Goal: Task Accomplishment & Management: Use online tool/utility

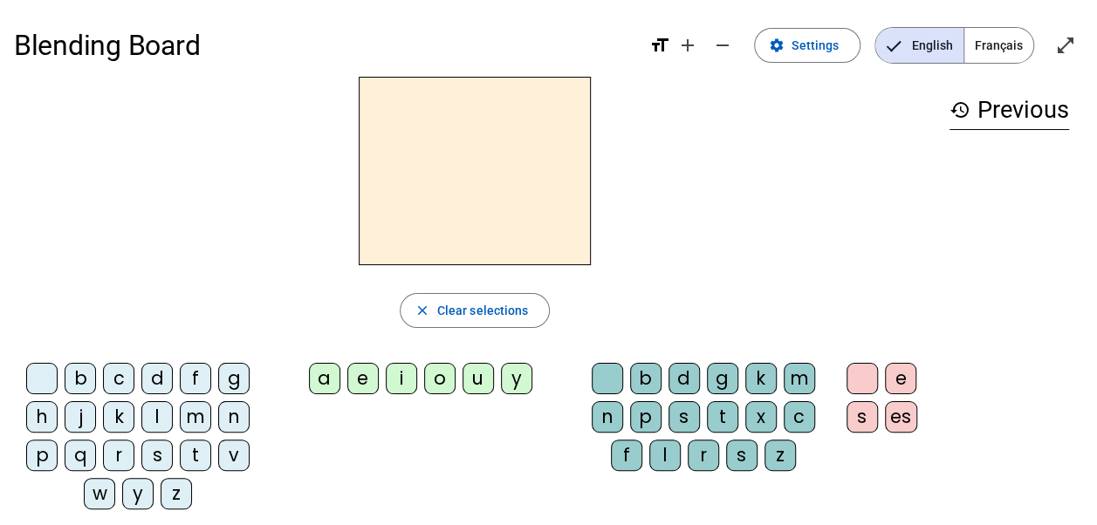
click at [226, 413] on div "n" at bounding box center [233, 416] width 31 height 31
click at [446, 374] on div "o" at bounding box center [439, 378] width 31 height 31
click at [203, 455] on div "t" at bounding box center [195, 455] width 31 height 31
click at [370, 380] on div "e" at bounding box center [362, 378] width 31 height 31
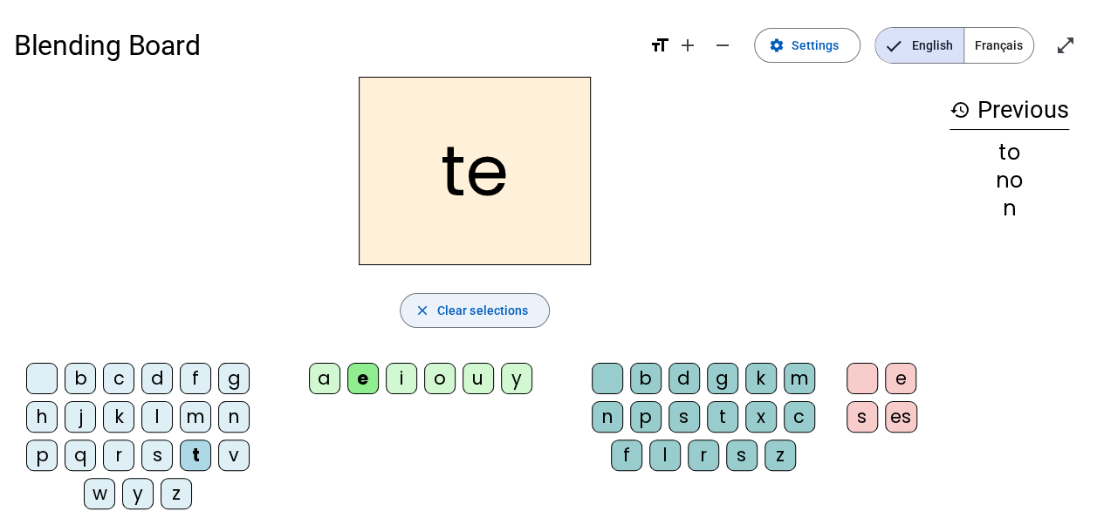
click at [480, 304] on span "Clear selections" at bounding box center [483, 310] width 92 height 21
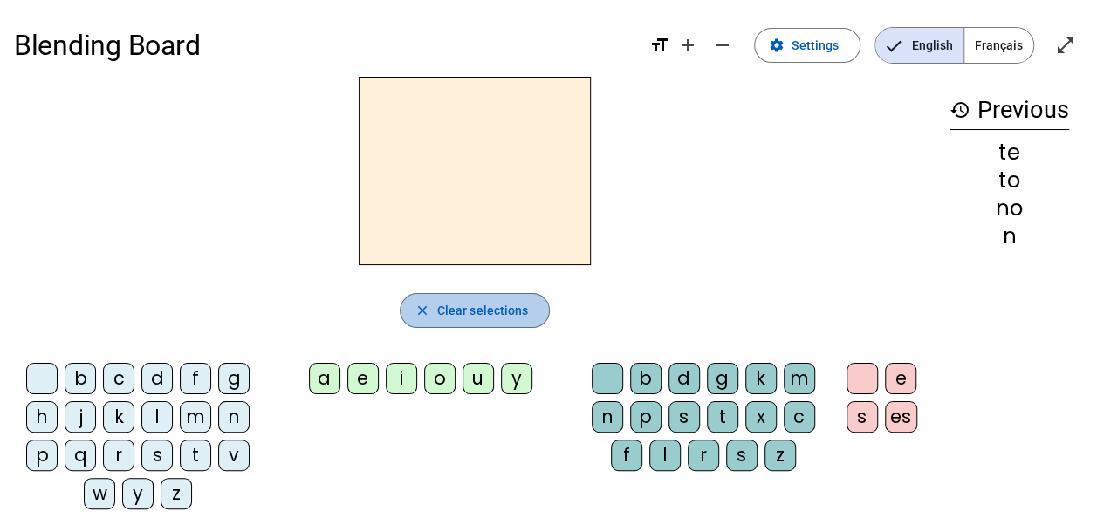
click at [480, 304] on span "Clear selections" at bounding box center [483, 310] width 92 height 21
click at [223, 414] on div "n" at bounding box center [233, 416] width 31 height 31
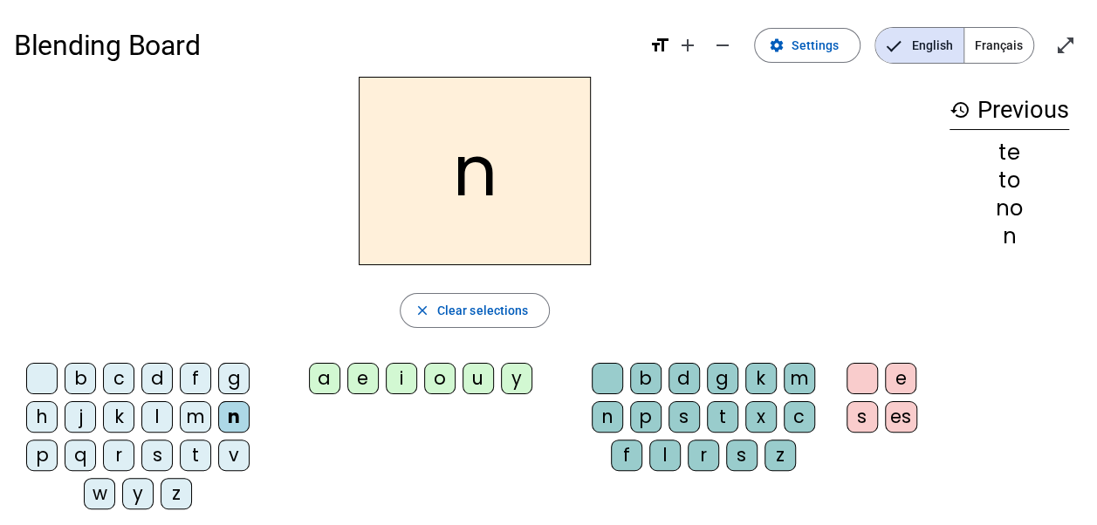
click at [434, 386] on div "o" at bounding box center [439, 378] width 31 height 31
click at [712, 412] on div "t" at bounding box center [722, 416] width 31 height 31
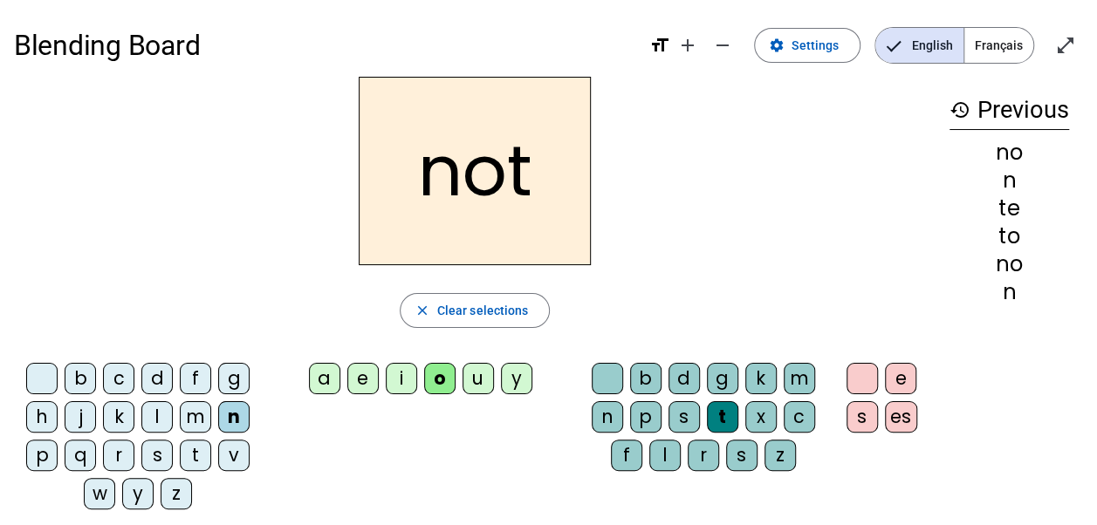
click at [363, 377] on div "e" at bounding box center [362, 378] width 31 height 31
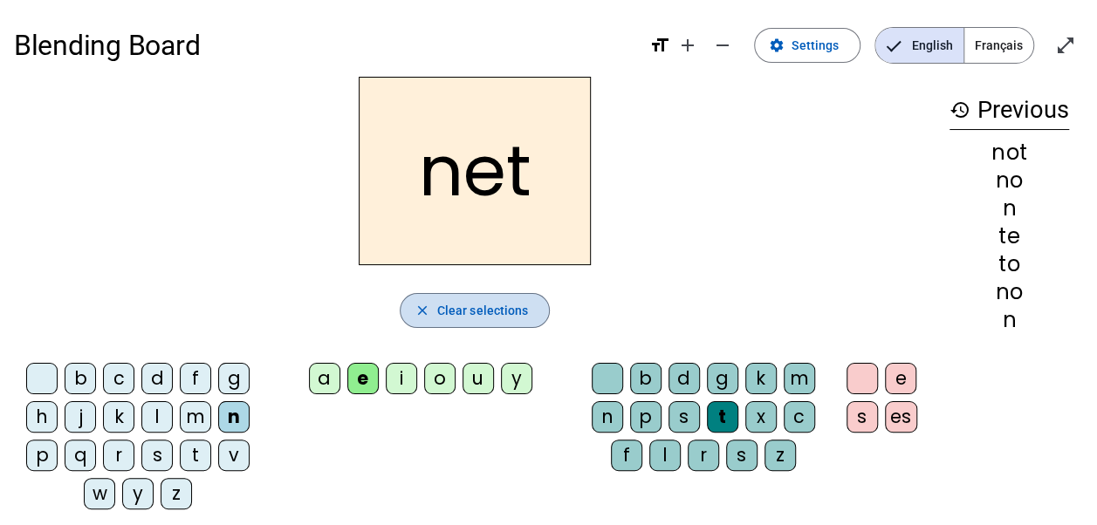
click at [476, 306] on span "Clear selections" at bounding box center [483, 310] width 92 height 21
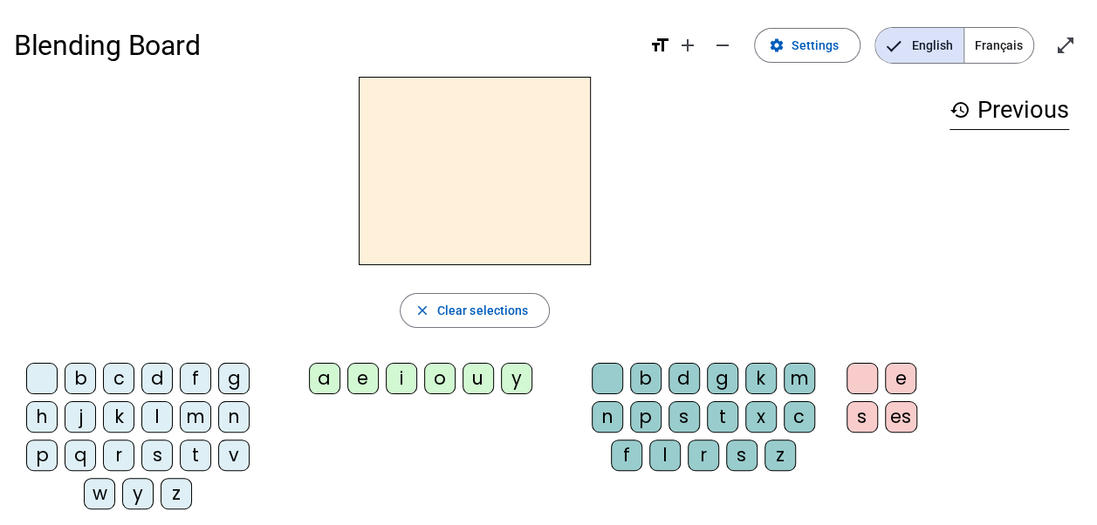
click at [242, 421] on div "n" at bounding box center [233, 416] width 31 height 31
click at [435, 376] on div "o" at bounding box center [439, 378] width 31 height 31
click at [729, 406] on div "t" at bounding box center [722, 416] width 31 height 31
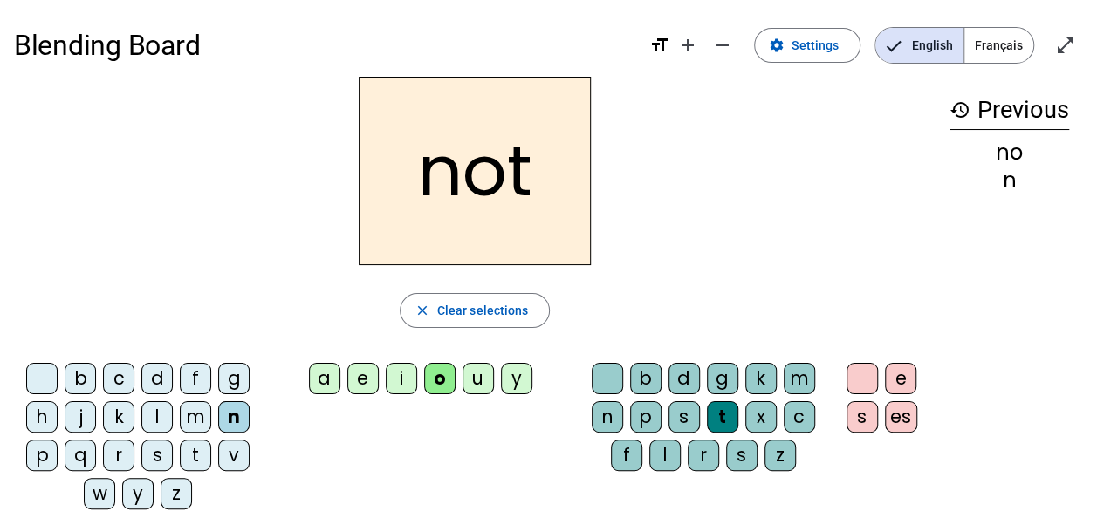
click at [375, 372] on div "e" at bounding box center [362, 378] width 31 height 31
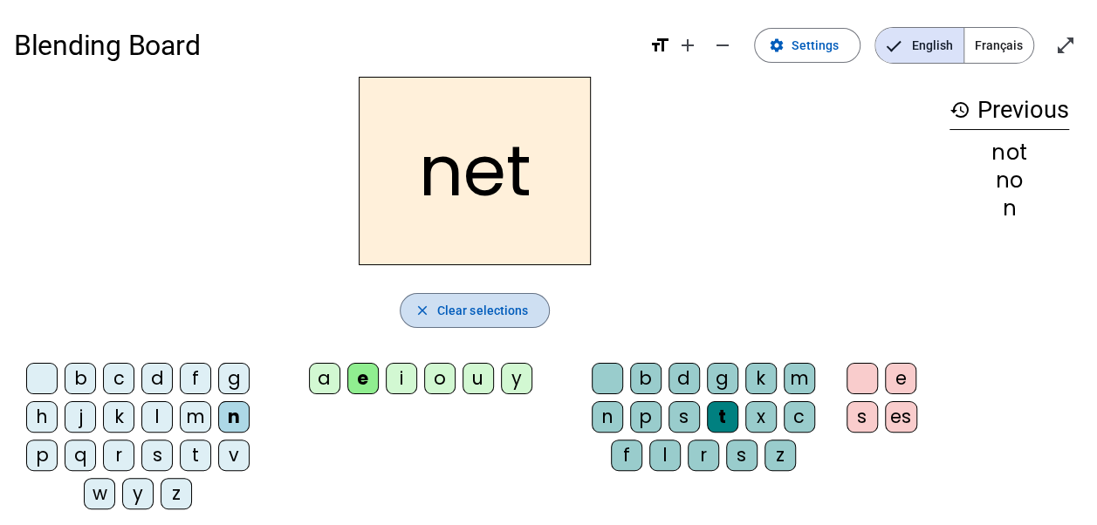
click at [458, 300] on span "Clear selections" at bounding box center [483, 310] width 92 height 21
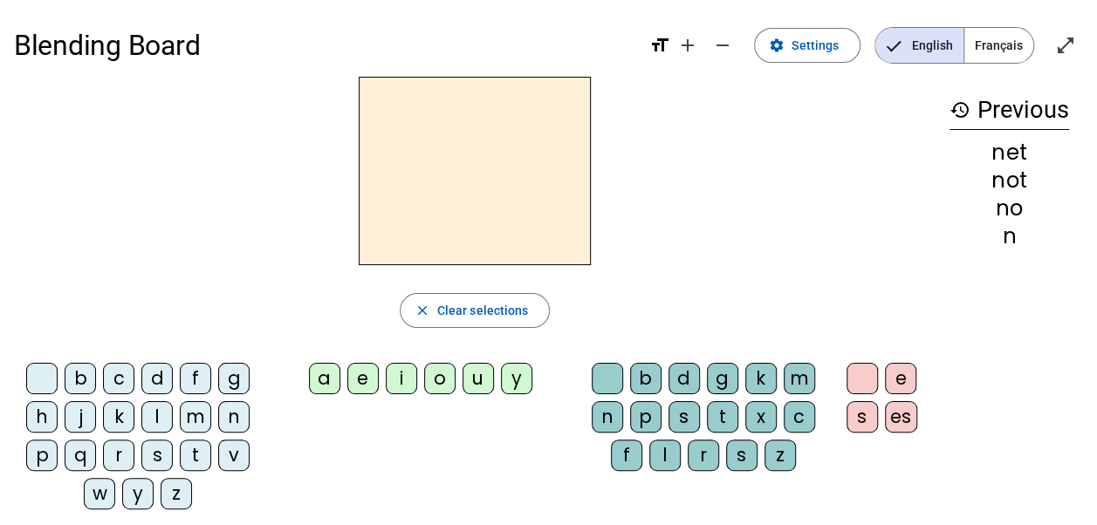
click at [236, 421] on div "n" at bounding box center [233, 416] width 31 height 31
click at [433, 366] on div "o" at bounding box center [439, 378] width 31 height 31
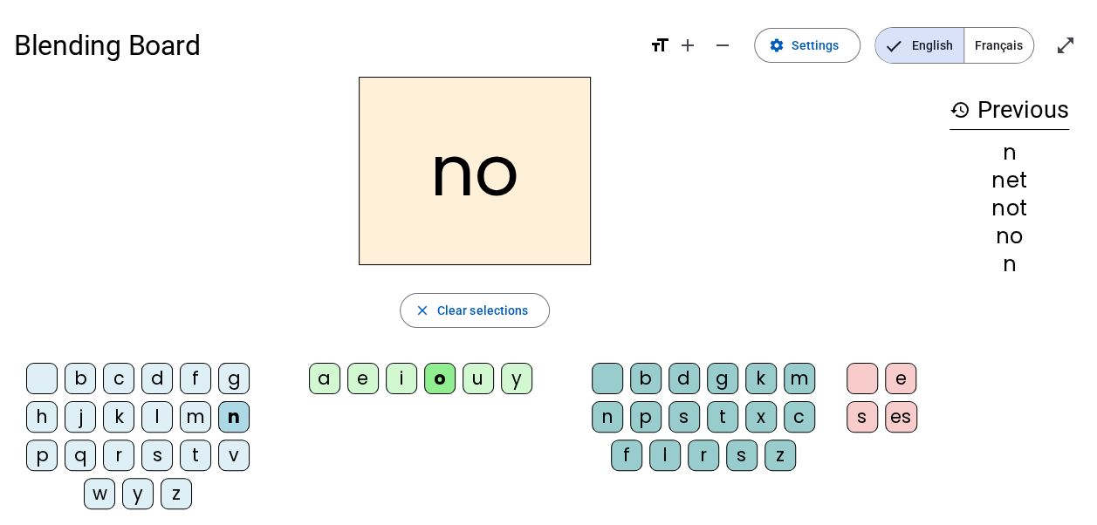
click at [716, 412] on div "t" at bounding box center [722, 416] width 31 height 31
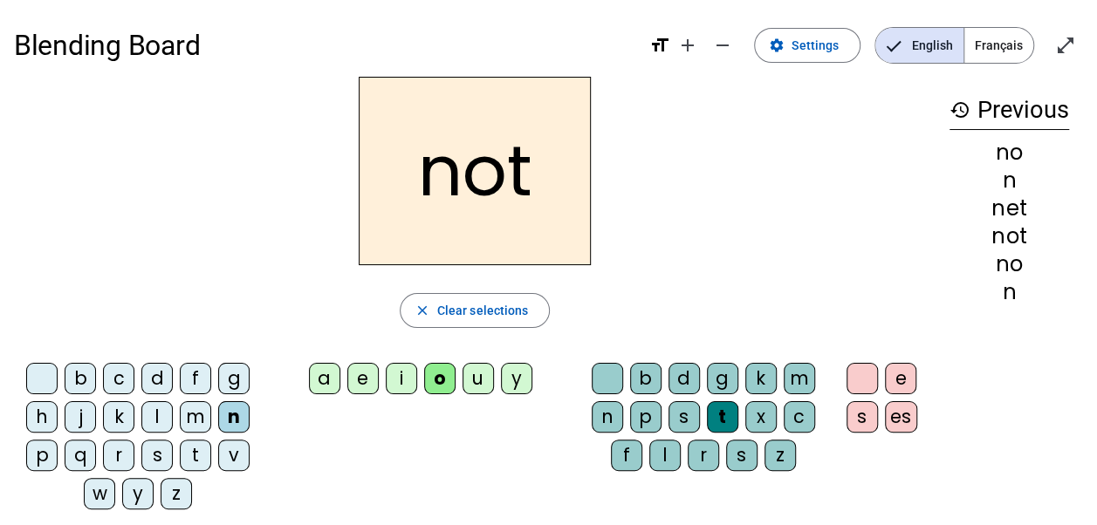
click at [909, 380] on div "e" at bounding box center [900, 378] width 31 height 31
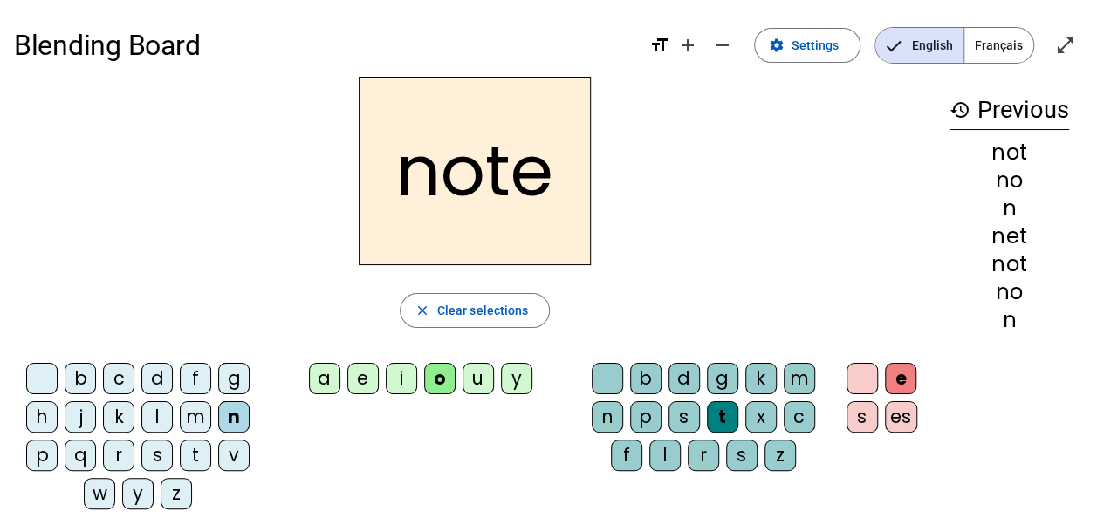
drag, startPoint x: 850, startPoint y: 175, endPoint x: 601, endPoint y: 266, distance: 264.7
click at [601, 266] on div "note close Clear selections b c d f g h j k l m n p q r s t v w y z a e i o u y…" at bounding box center [474, 300] width 921 height 447
click at [448, 325] on span "button" at bounding box center [474, 311] width 149 height 42
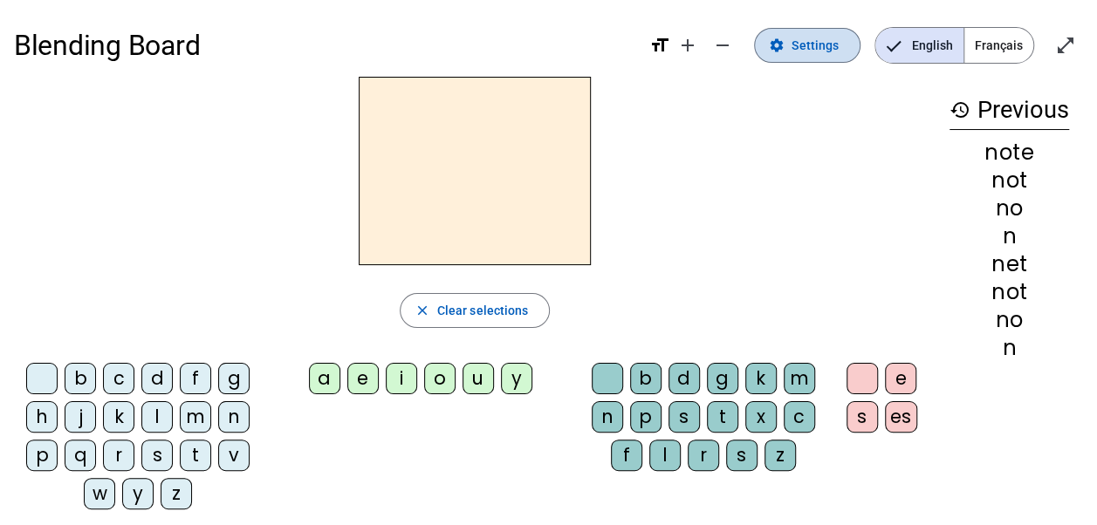
click at [794, 58] on span at bounding box center [807, 45] width 105 height 42
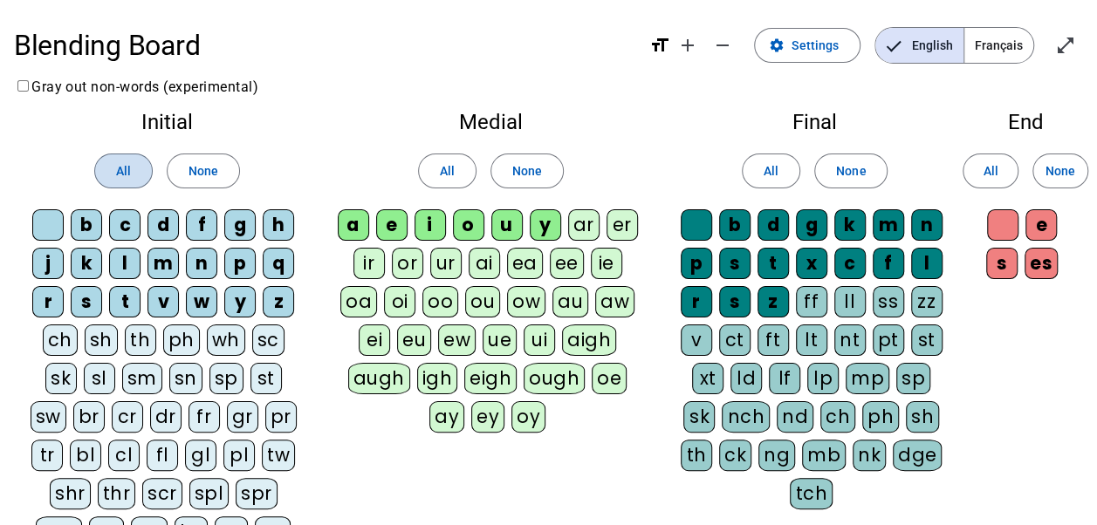
click at [123, 181] on span "All" at bounding box center [123, 171] width 15 height 21
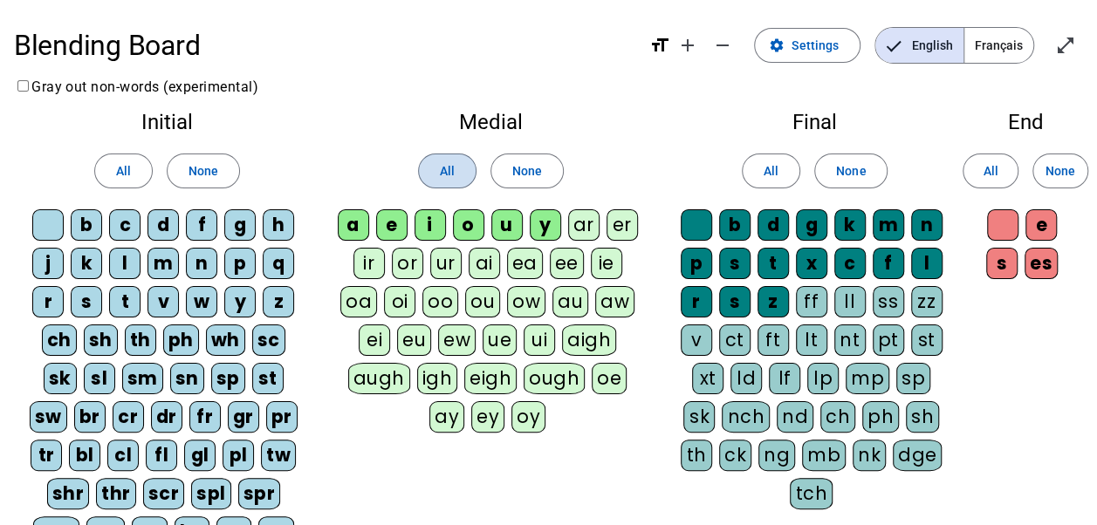
click at [448, 170] on span "All" at bounding box center [447, 171] width 15 height 21
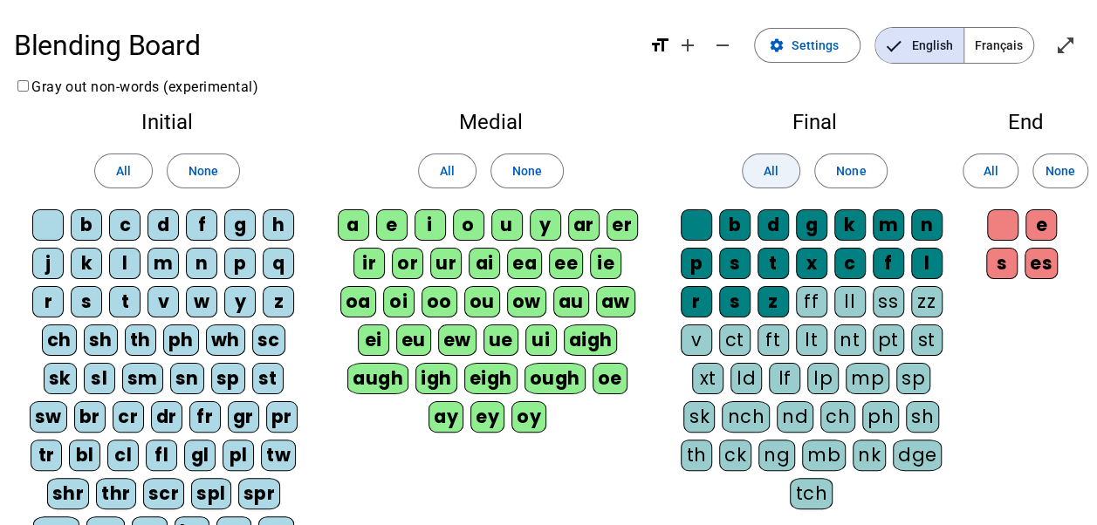
click at [766, 170] on span "All" at bounding box center [770, 171] width 15 height 21
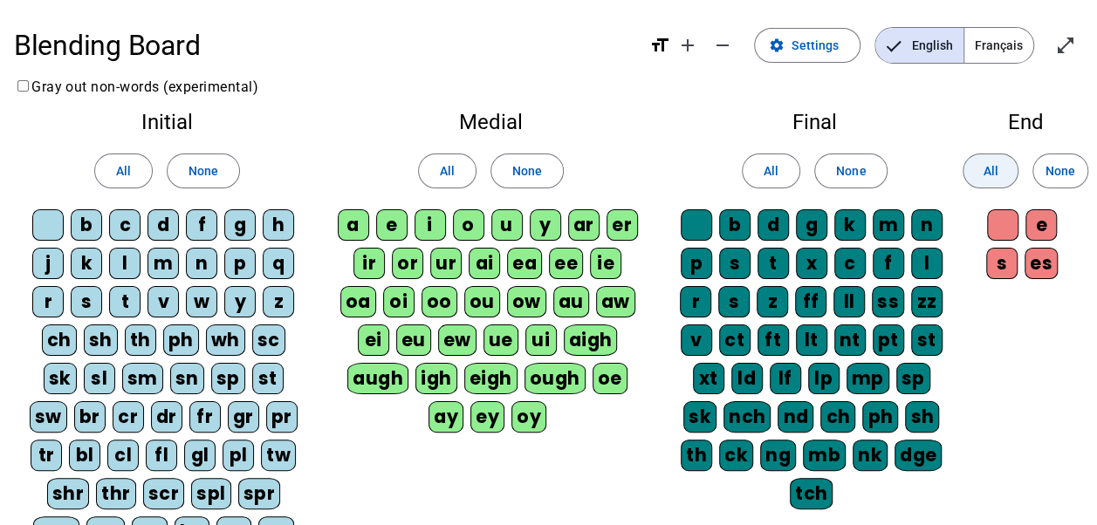
click at [981, 176] on span at bounding box center [990, 171] width 54 height 42
click at [1002, 44] on span "Français" at bounding box center [998, 45] width 69 height 35
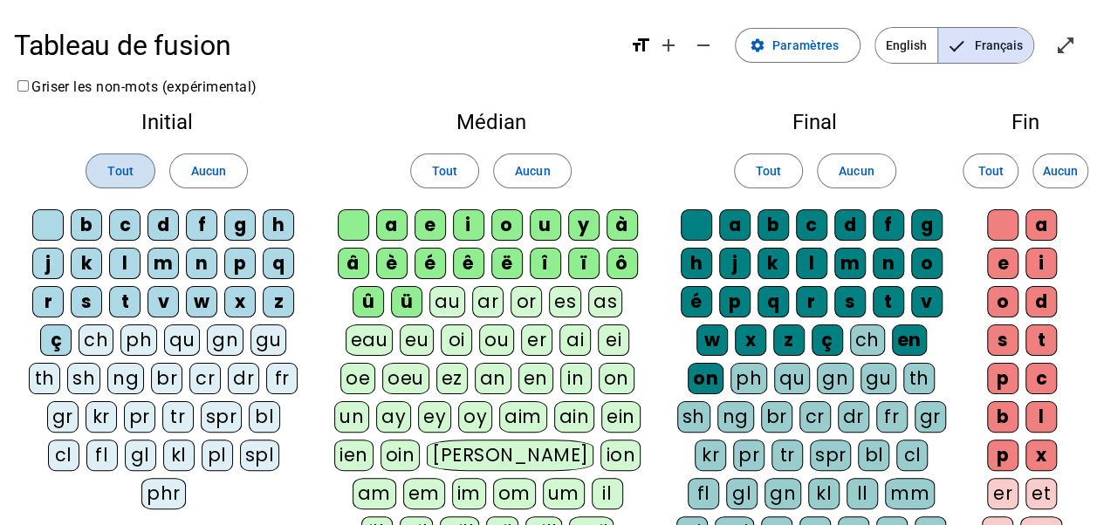
click at [105, 176] on span at bounding box center [119, 171] width 67 height 42
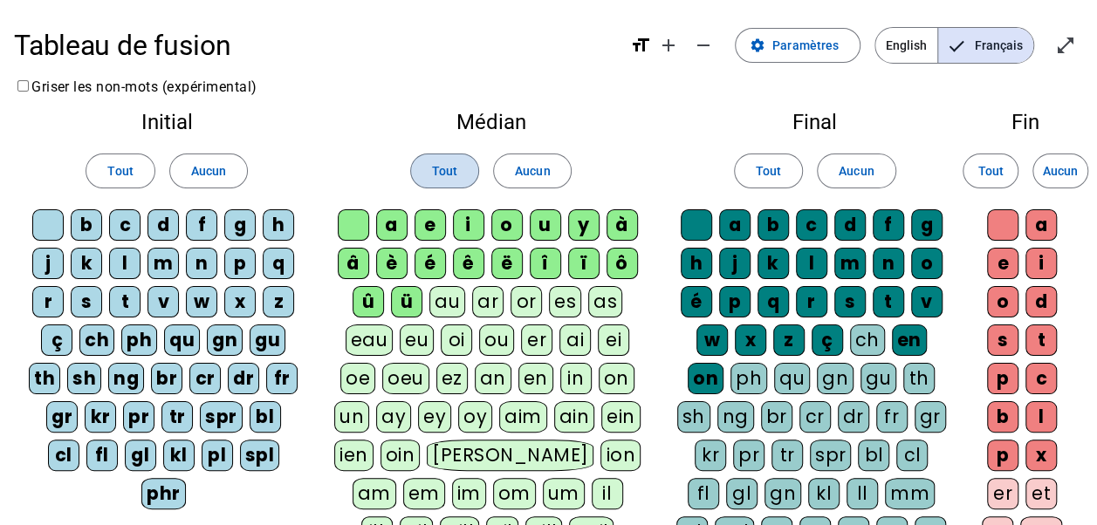
click at [459, 169] on span at bounding box center [444, 171] width 67 height 42
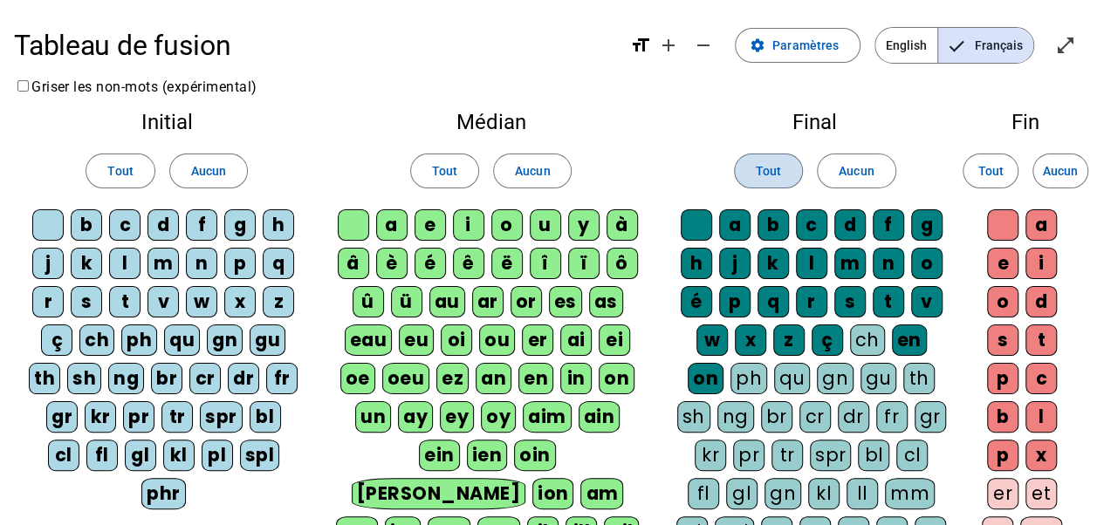
click at [752, 161] on span at bounding box center [768, 171] width 67 height 42
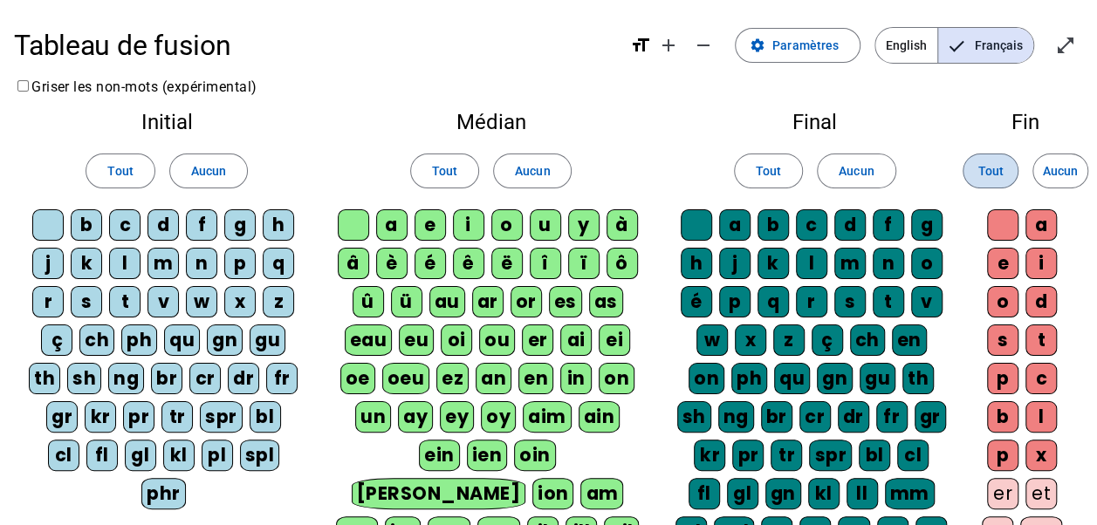
click at [988, 166] on span "Tout" at bounding box center [989, 171] width 25 height 21
click at [1062, 45] on mat-icon "open_in_full" at bounding box center [1065, 45] width 21 height 21
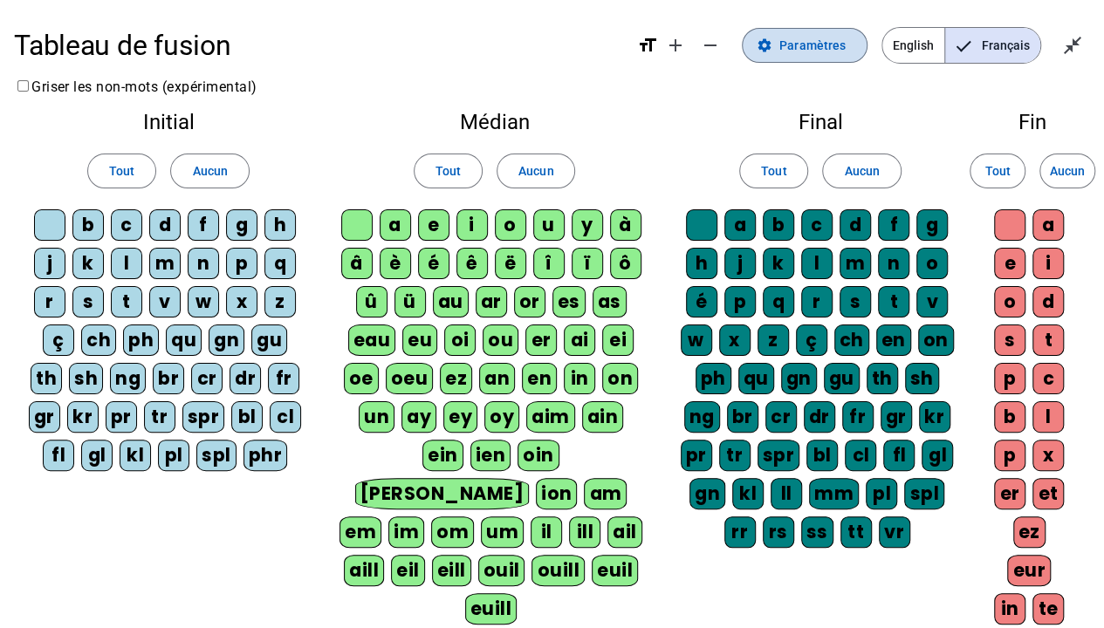
click at [779, 41] on span at bounding box center [804, 45] width 124 height 42
click at [792, 35] on span "Paramètres" at bounding box center [812, 45] width 66 height 21
click at [1071, 56] on span "Quitter le plein écran" at bounding box center [1072, 45] width 42 height 42
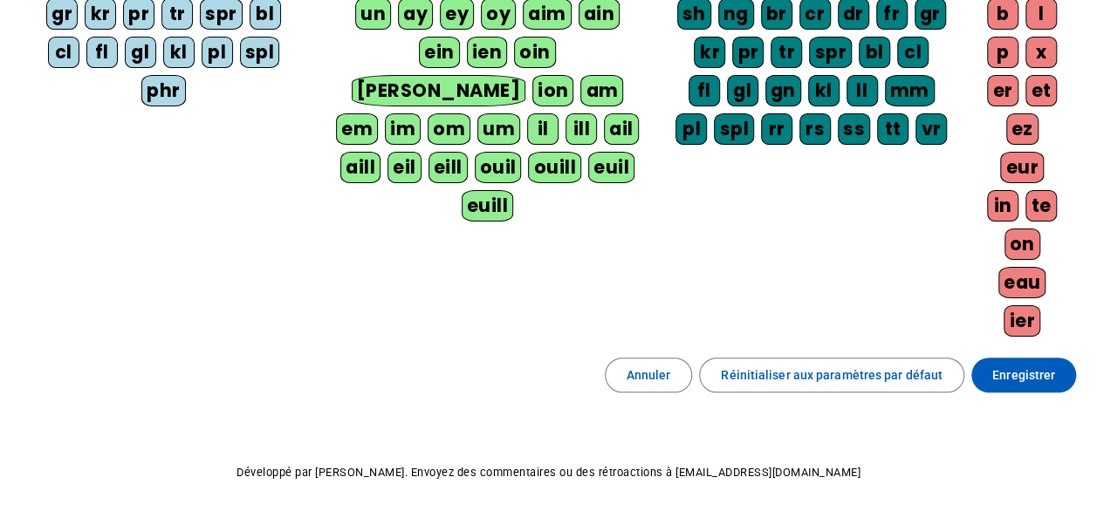
scroll to position [403, 0]
click at [1026, 365] on span "Enregistrer" at bounding box center [1023, 375] width 63 height 21
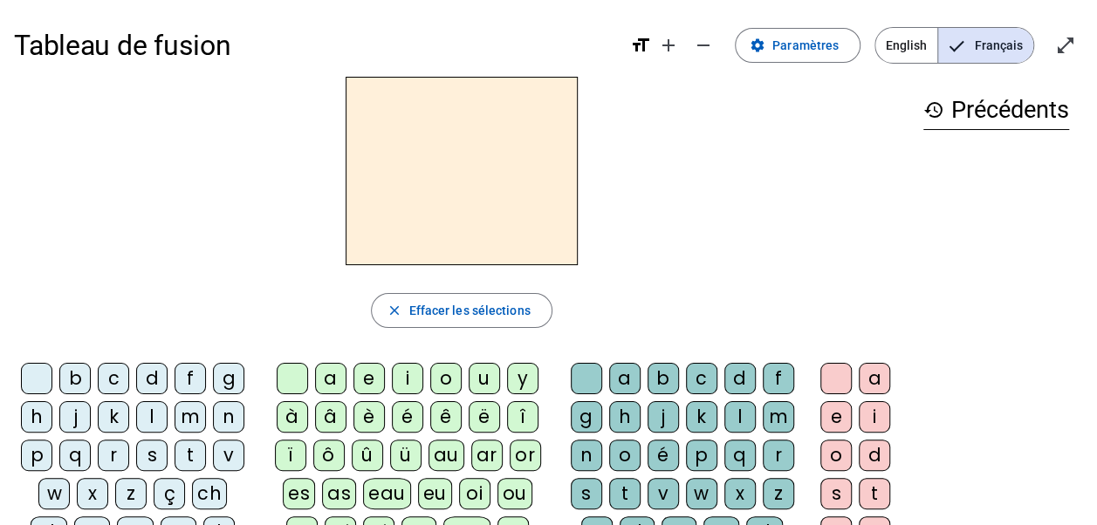
click at [236, 421] on div "n" at bounding box center [228, 416] width 31 height 31
click at [441, 375] on div "o" at bounding box center [445, 378] width 31 height 31
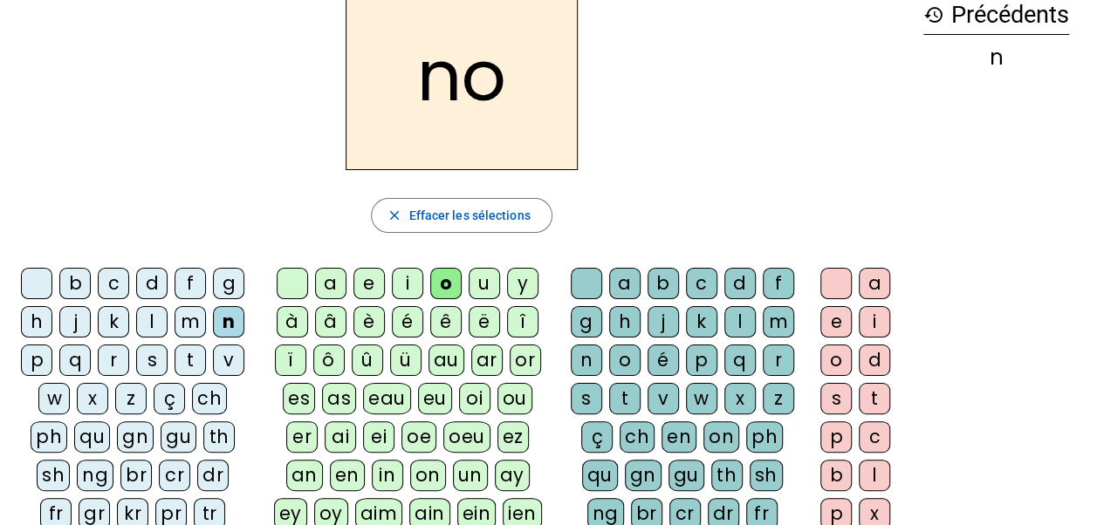
scroll to position [96, 0]
click at [619, 388] on div "t" at bounding box center [624, 397] width 31 height 31
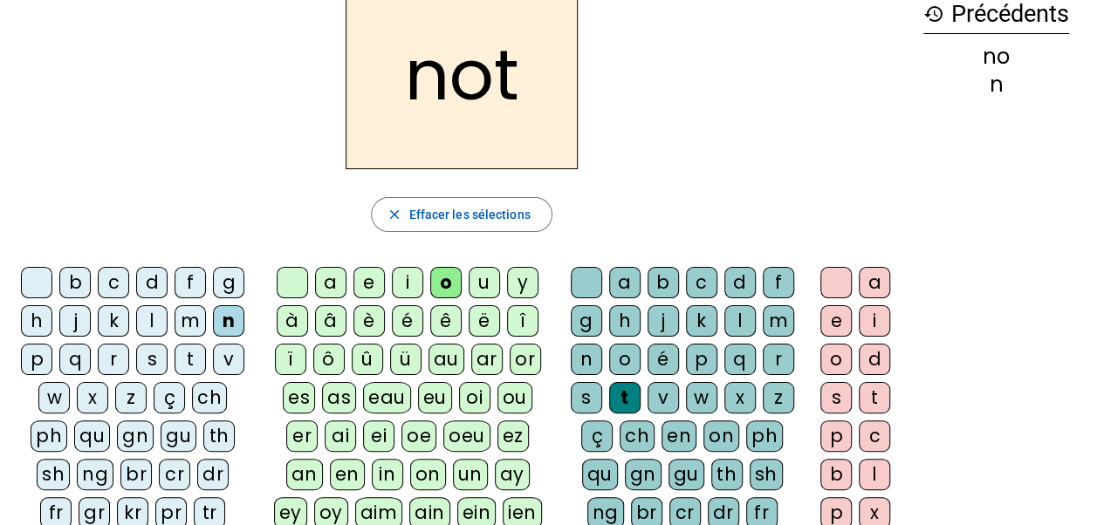
click at [834, 320] on div "e" at bounding box center [835, 320] width 31 height 31
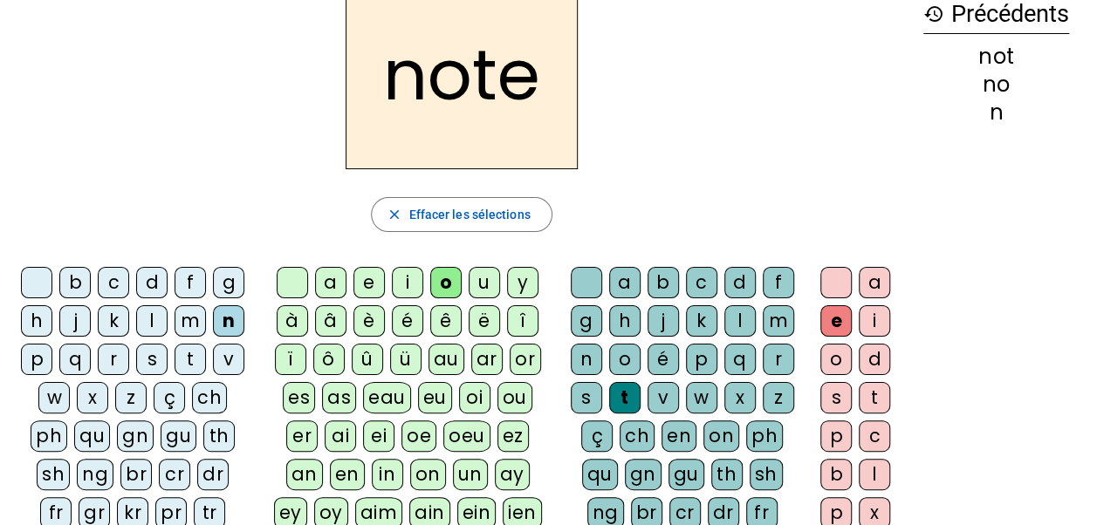
scroll to position [0, 0]
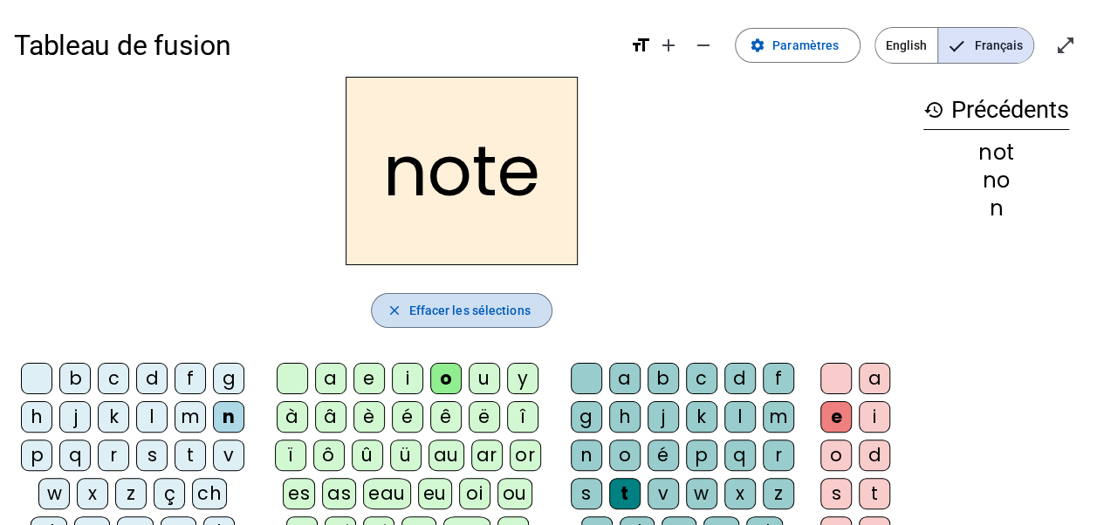
click at [443, 314] on span "Effacer les sélections" at bounding box center [468, 310] width 121 height 21
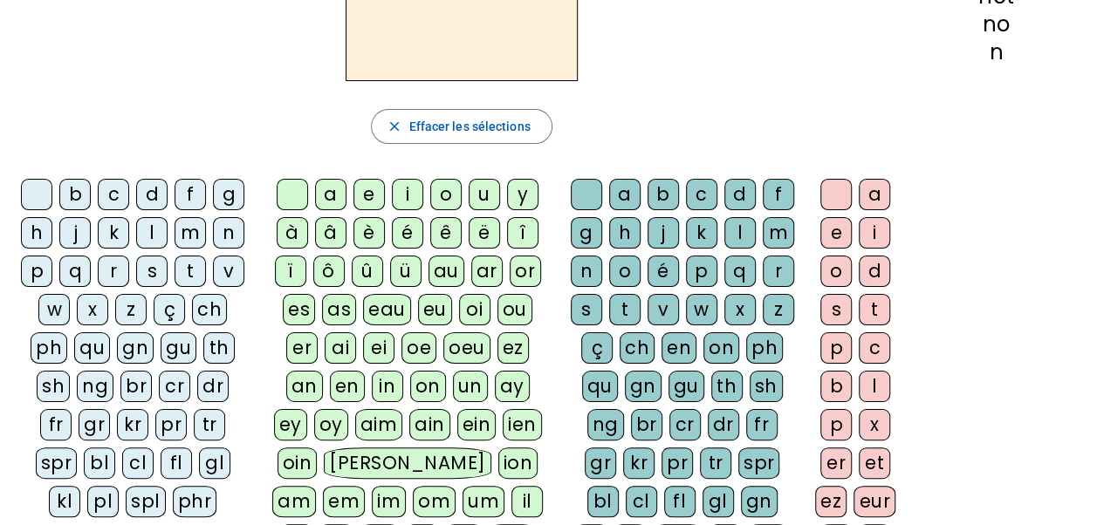
scroll to position [186, 0]
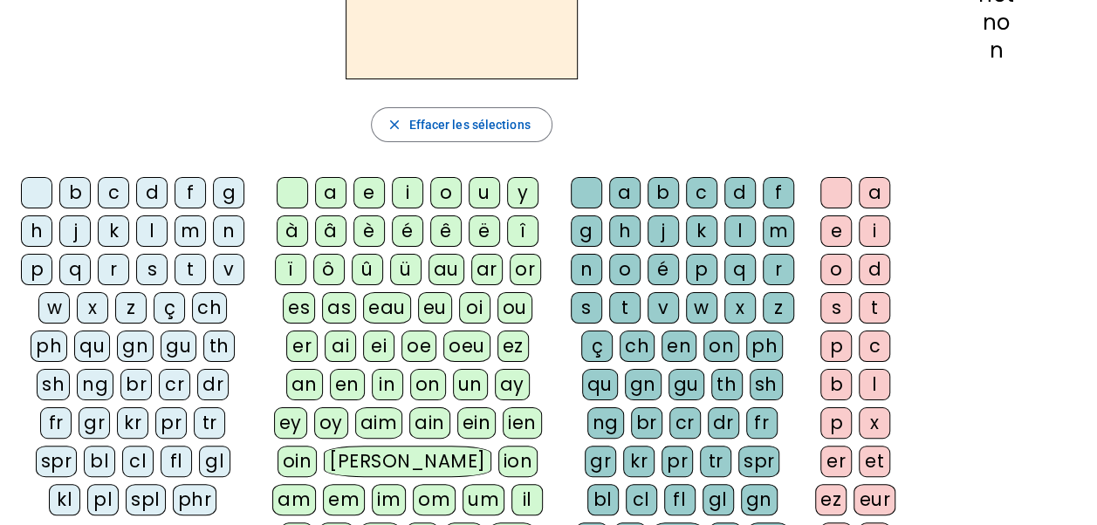
click at [241, 260] on div "v" at bounding box center [228, 269] width 31 height 31
click at [440, 183] on div "o" at bounding box center [445, 192] width 31 height 31
click at [625, 312] on div "t" at bounding box center [624, 307] width 31 height 31
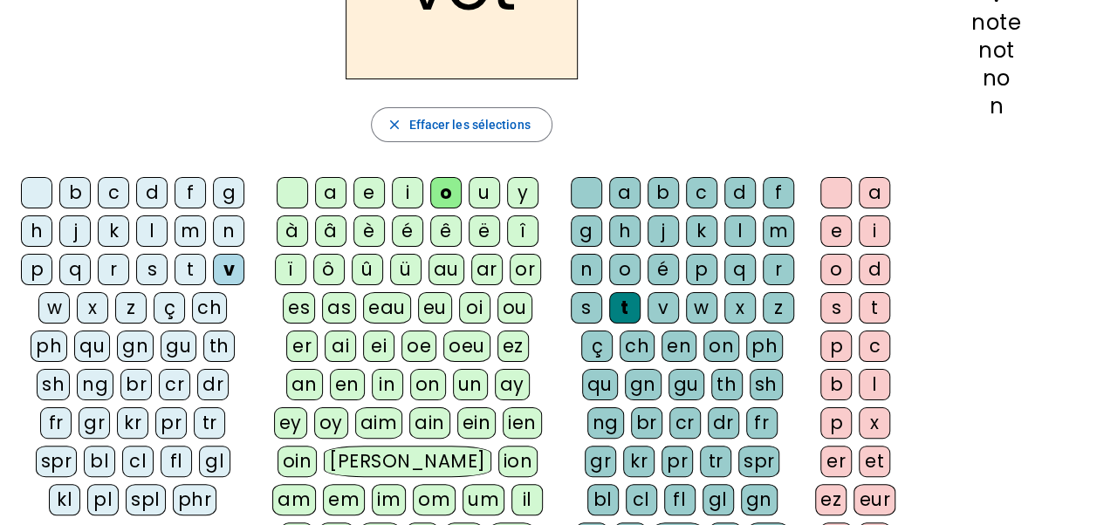
click at [838, 239] on div "e" at bounding box center [835, 230] width 31 height 31
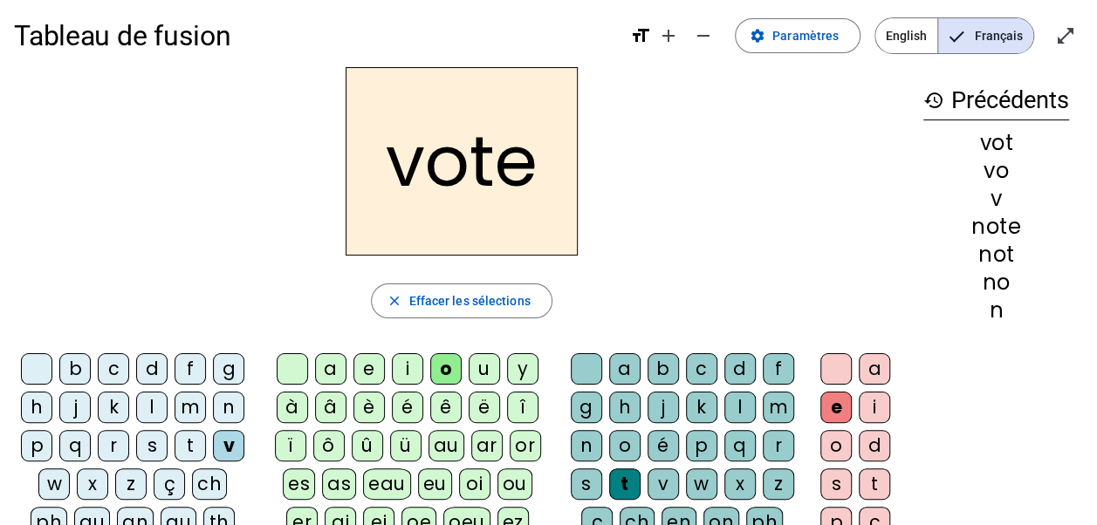
scroll to position [0, 0]
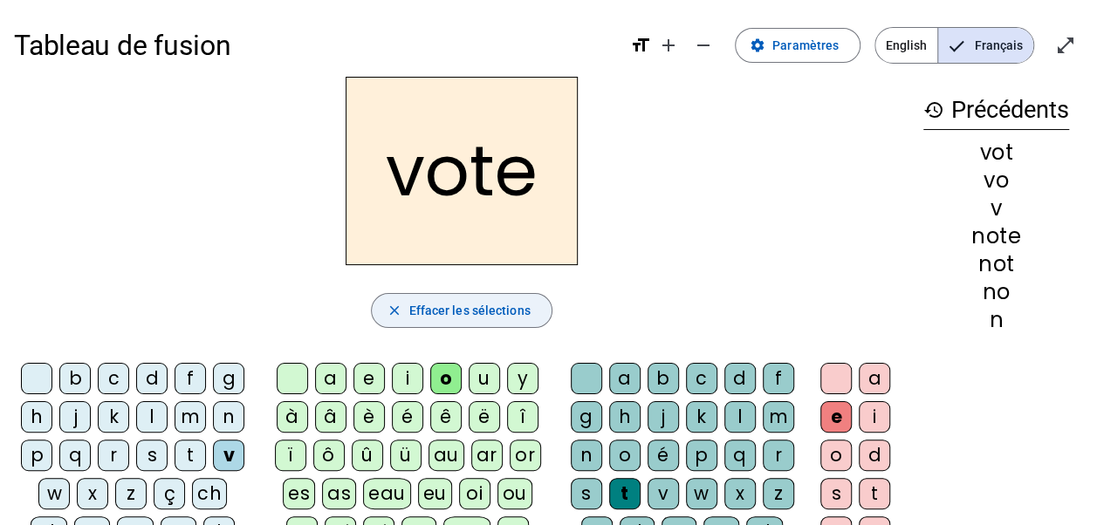
click at [509, 325] on span "button" at bounding box center [461, 311] width 179 height 42
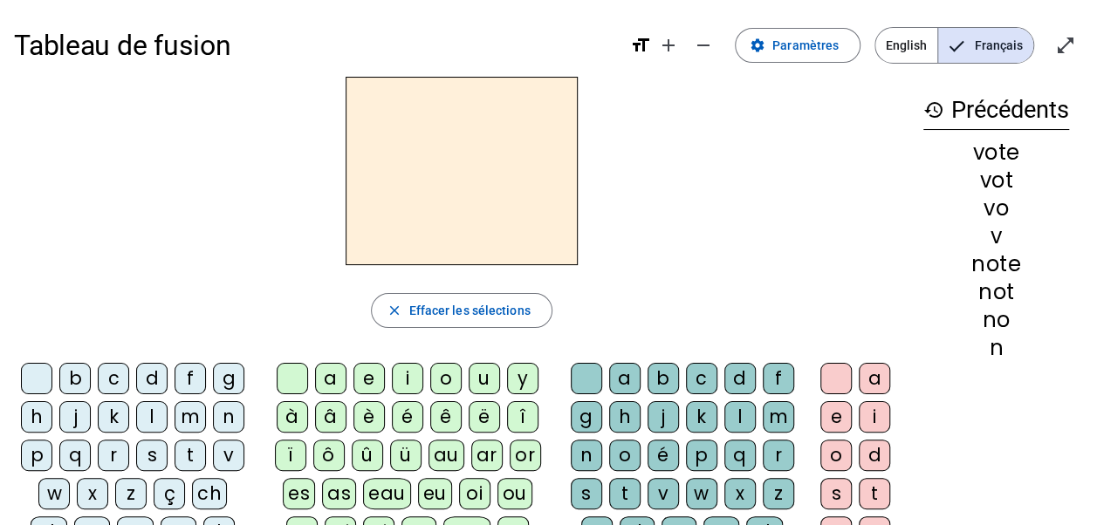
click at [928, 121] on h3 "history Précédents" at bounding box center [996, 110] width 146 height 39
click at [1070, 31] on span "Entrer en plein écran" at bounding box center [1065, 45] width 42 height 42
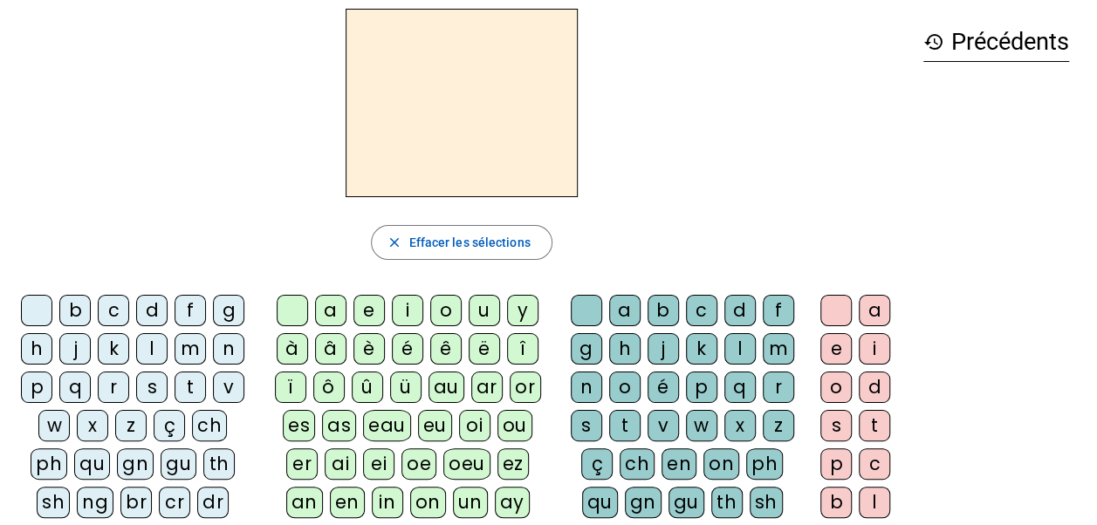
scroll to position [67, 0]
click at [222, 345] on div "n" at bounding box center [228, 349] width 31 height 31
click at [440, 307] on div "o" at bounding box center [445, 311] width 31 height 31
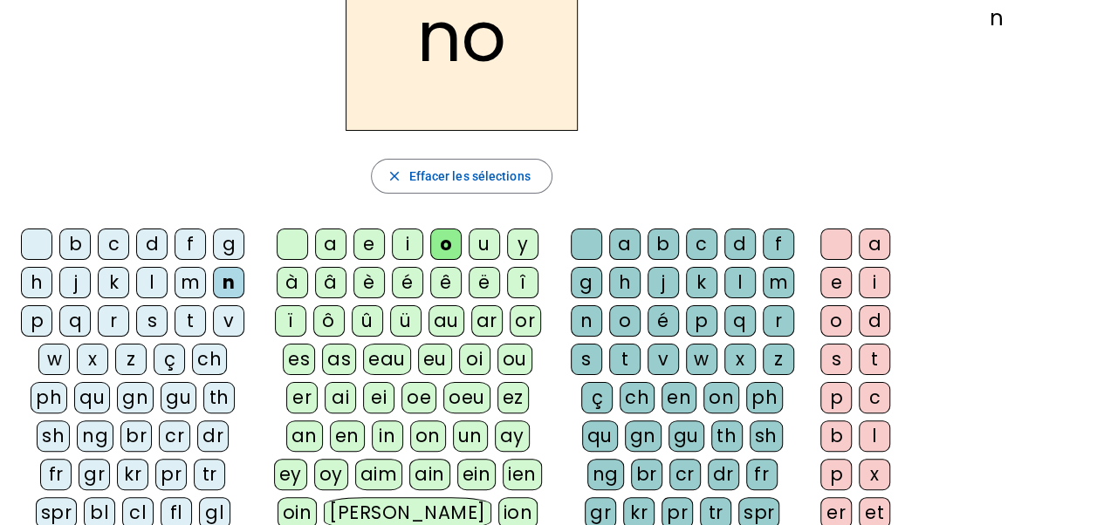
scroll to position [133, 0]
click at [869, 359] on div "t" at bounding box center [873, 360] width 31 height 31
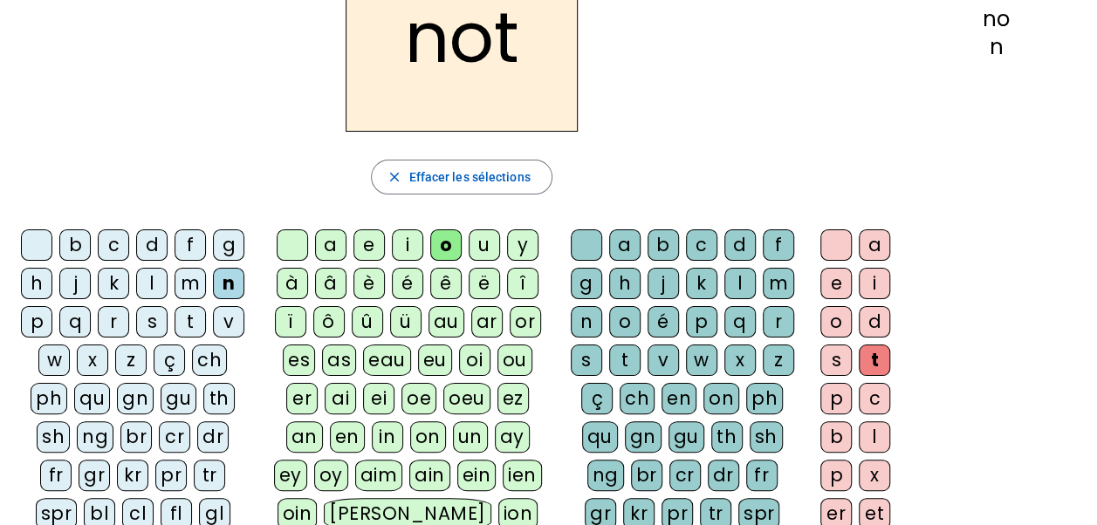
click at [834, 282] on div "e" at bounding box center [835, 283] width 31 height 31
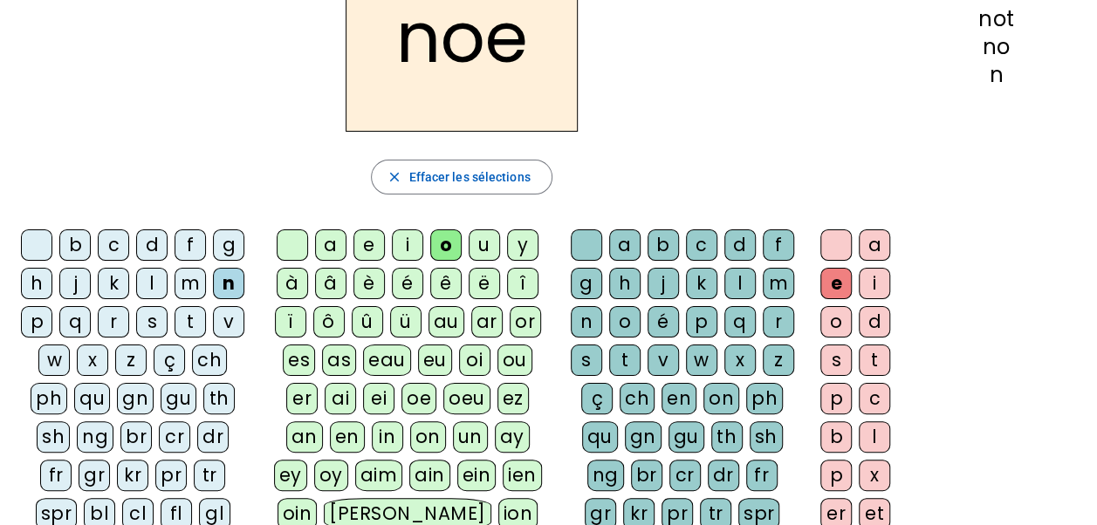
click at [883, 349] on div "t" at bounding box center [873, 360] width 31 height 31
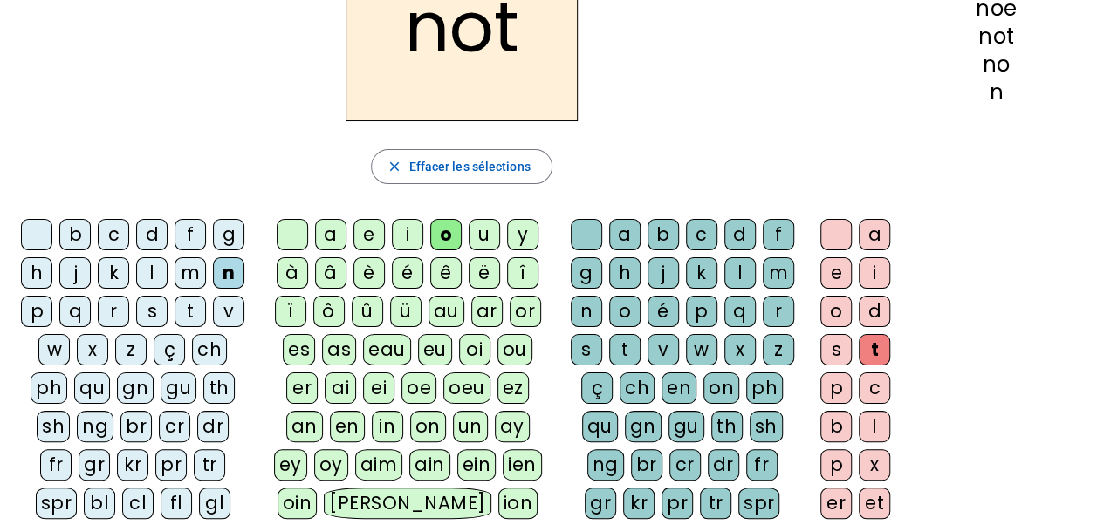
scroll to position [151, 0]
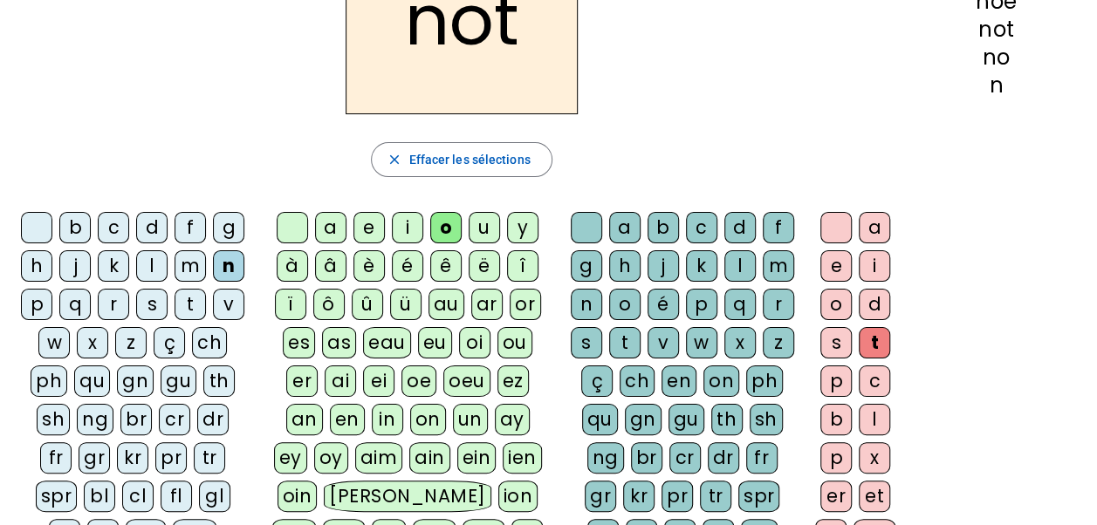
click at [620, 337] on div "t" at bounding box center [624, 342] width 31 height 31
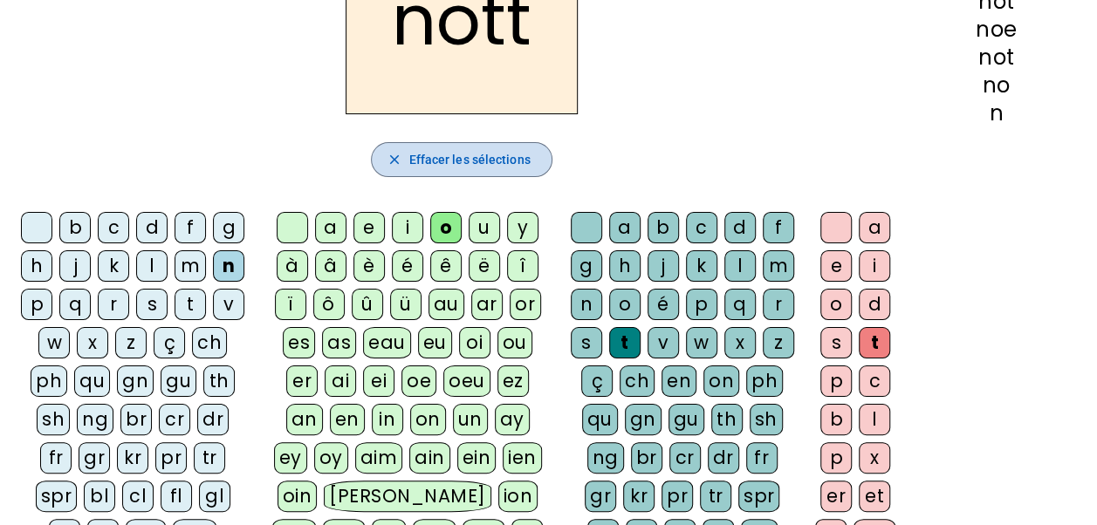
click at [489, 150] on span "Effacer les sélections" at bounding box center [468, 159] width 121 height 21
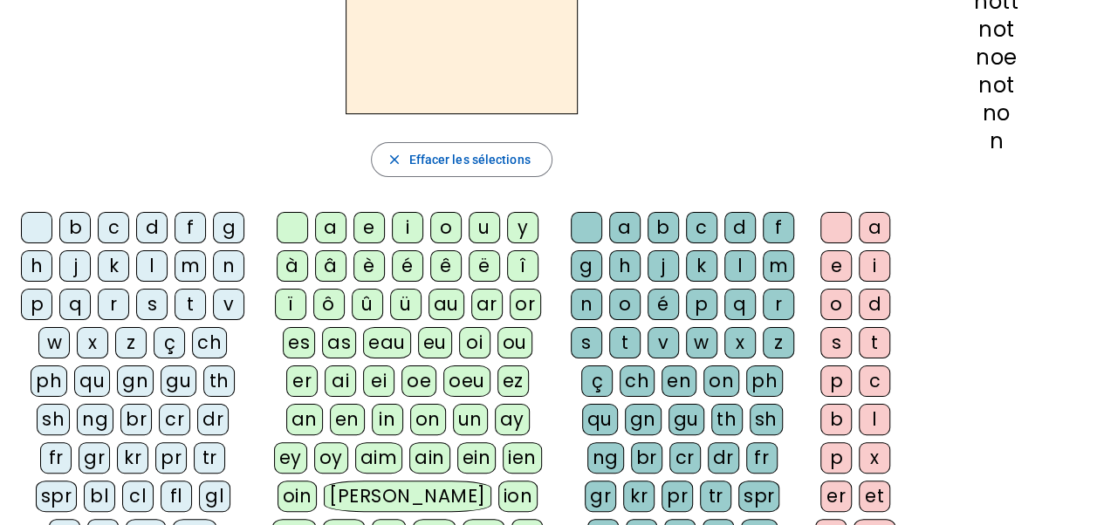
click at [229, 270] on div "n" at bounding box center [228, 265] width 31 height 31
click at [444, 228] on div "o" at bounding box center [445, 227] width 31 height 31
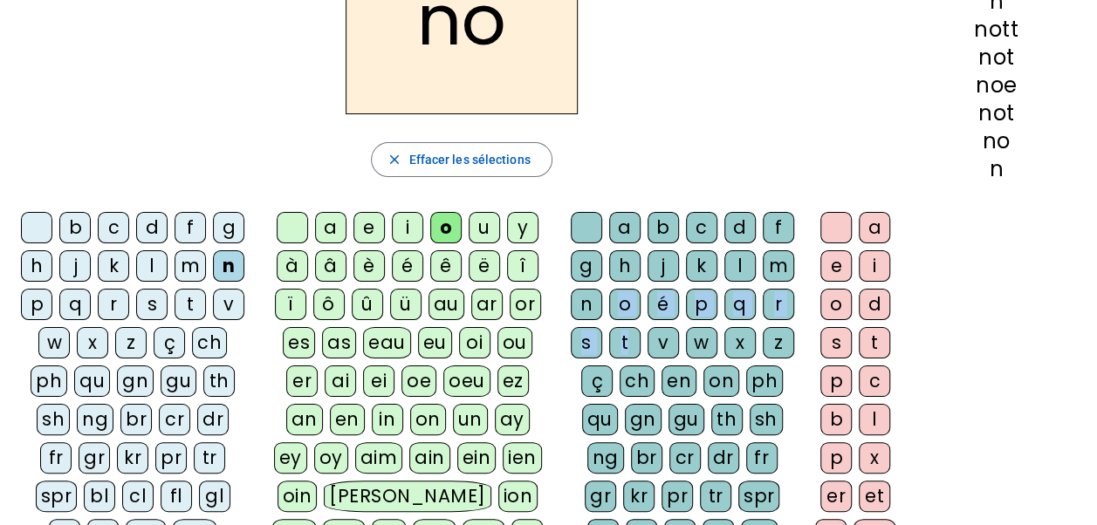
drag, startPoint x: 618, startPoint y: 320, endPoint x: 633, endPoint y: 348, distance: 31.6
click at [633, 348] on div "a b c d f g h j k l m n o é p q r s t v w x z ç ch en on ph qu gn gu th sh ng b…" at bounding box center [685, 423] width 231 height 422
click at [633, 348] on div "t" at bounding box center [624, 342] width 31 height 31
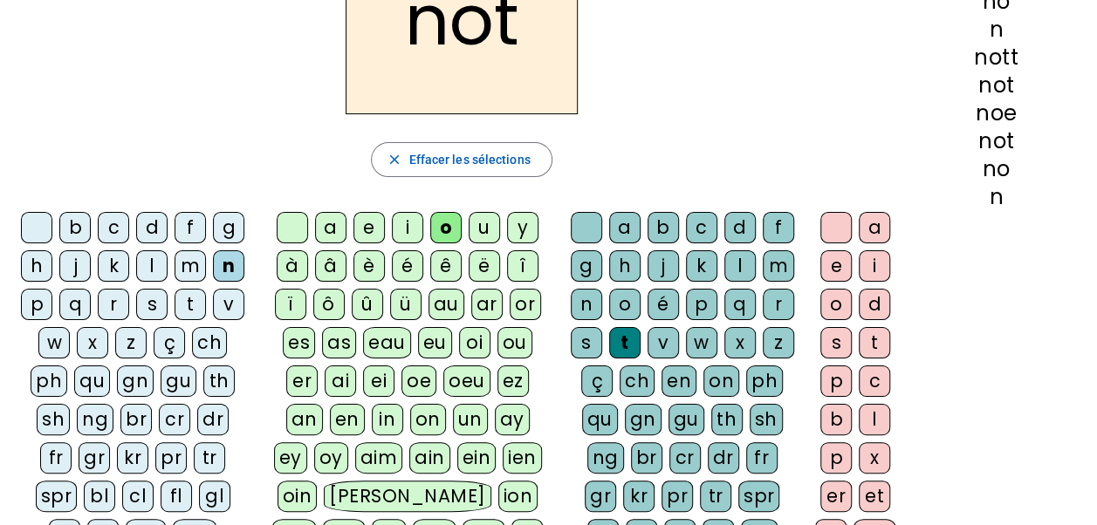
click at [829, 257] on div "e" at bounding box center [835, 265] width 31 height 31
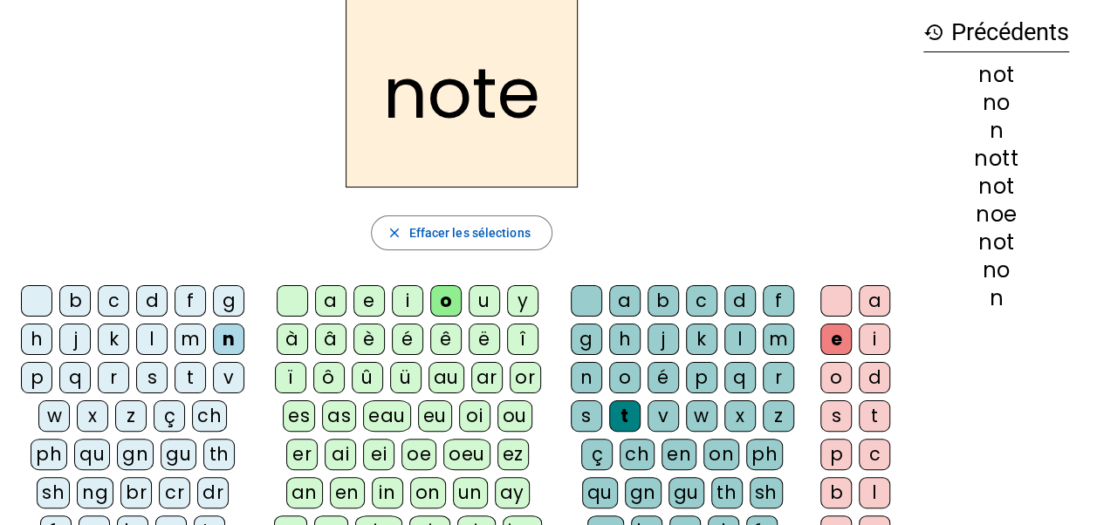
scroll to position [74, 0]
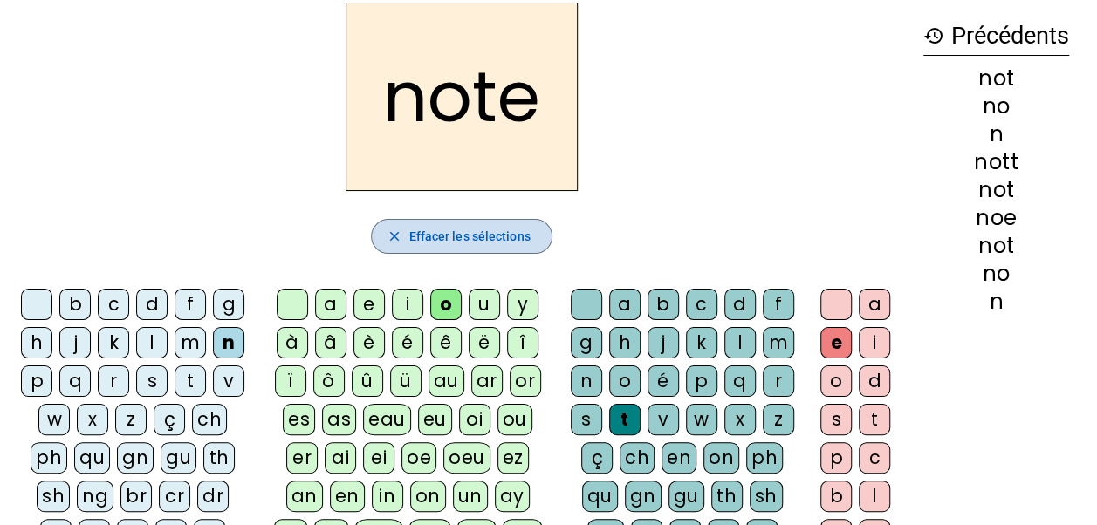
click at [499, 229] on span "Effacer les sélections" at bounding box center [468, 236] width 121 height 21
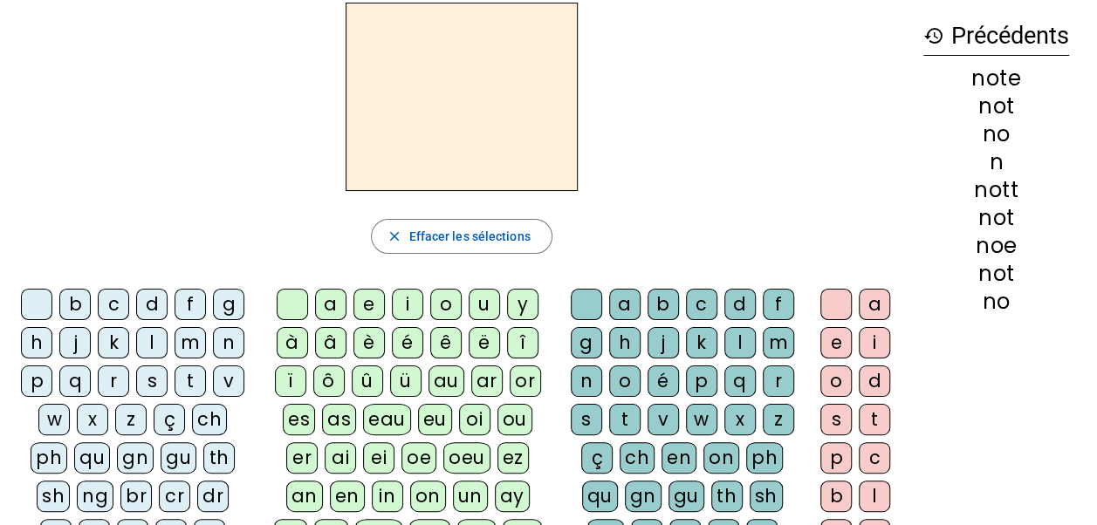
click at [234, 377] on div "v" at bounding box center [228, 381] width 31 height 31
click at [450, 303] on div "o" at bounding box center [445, 304] width 31 height 31
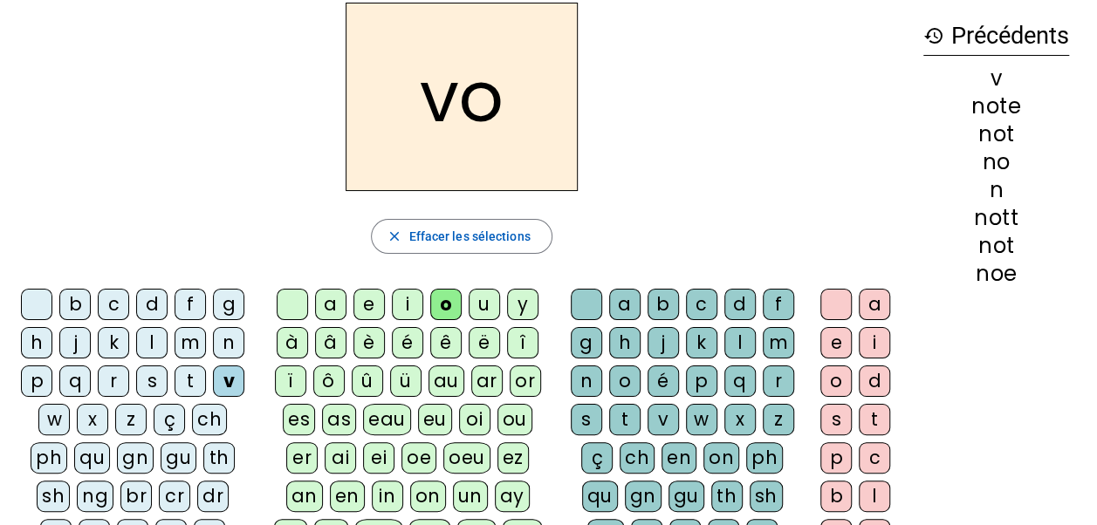
click at [627, 412] on div "t" at bounding box center [624, 419] width 31 height 31
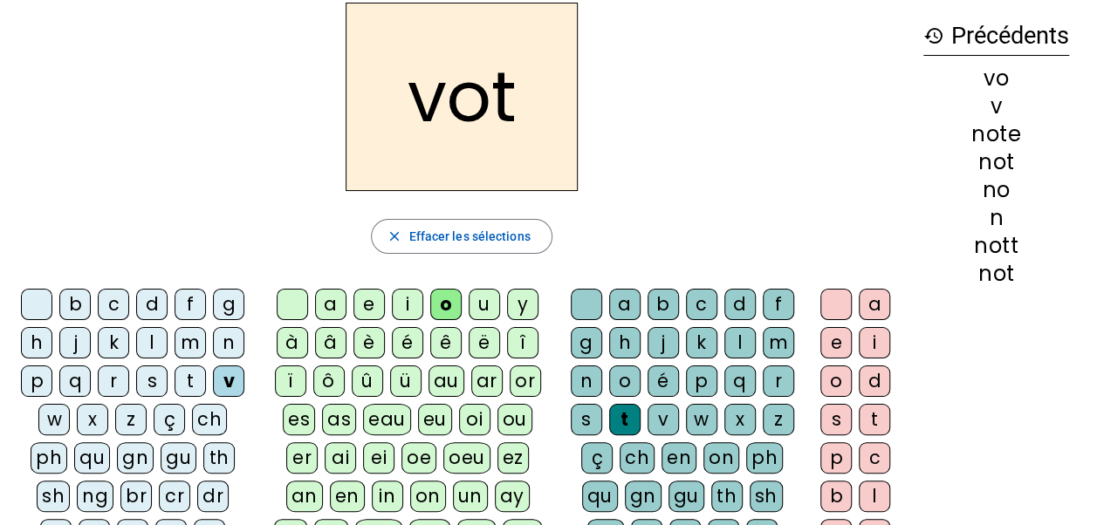
click at [831, 340] on div "e" at bounding box center [835, 342] width 31 height 31
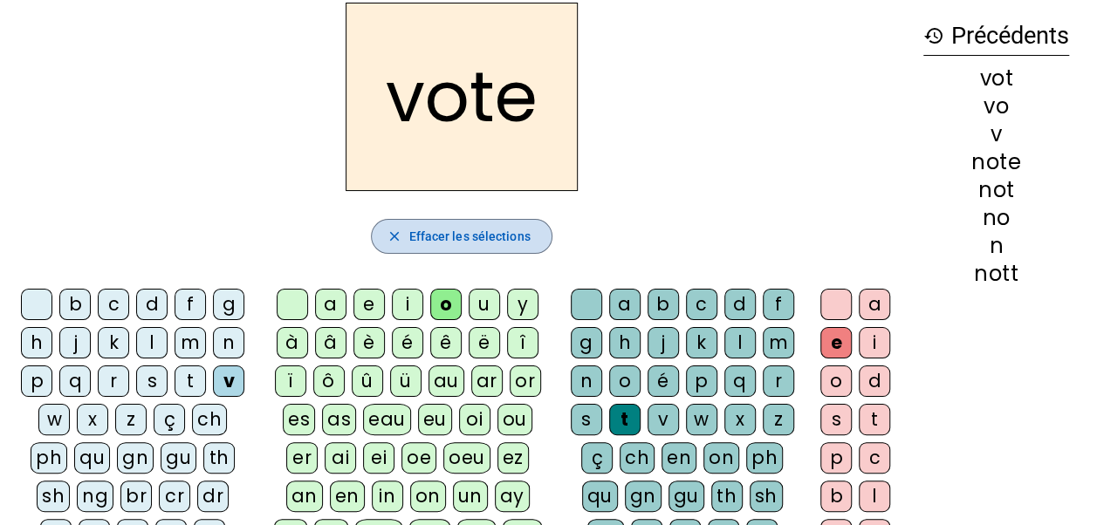
click at [483, 234] on span "Effacer les sélections" at bounding box center [468, 236] width 121 height 21
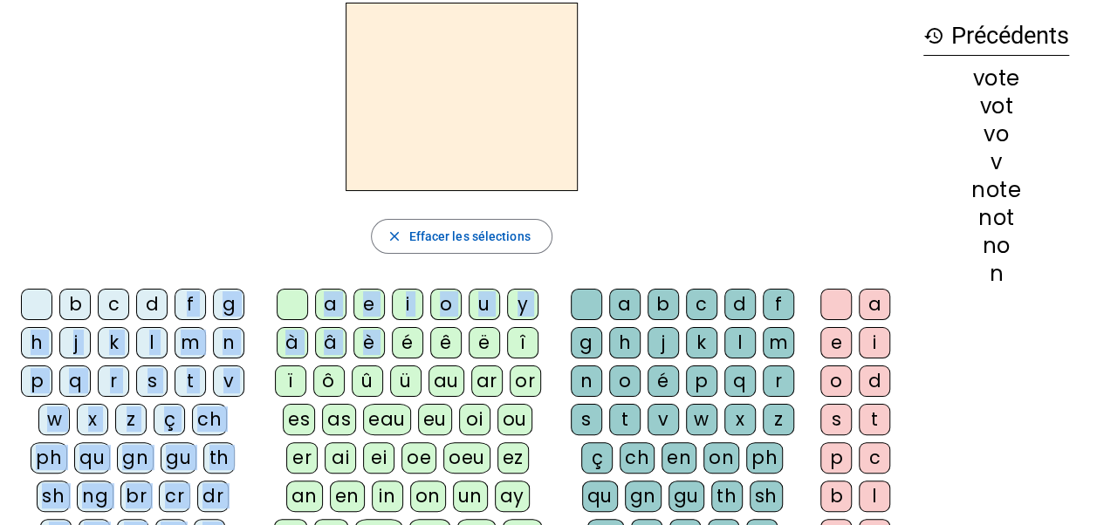
drag, startPoint x: 401, startPoint y: 343, endPoint x: 183, endPoint y: 254, distance: 235.6
click at [183, 254] on div "close Effacer les sélections b c d f g h j k l m n p q r s t v w x z ç ch ph qu…" at bounding box center [461, 399] width 895 height 792
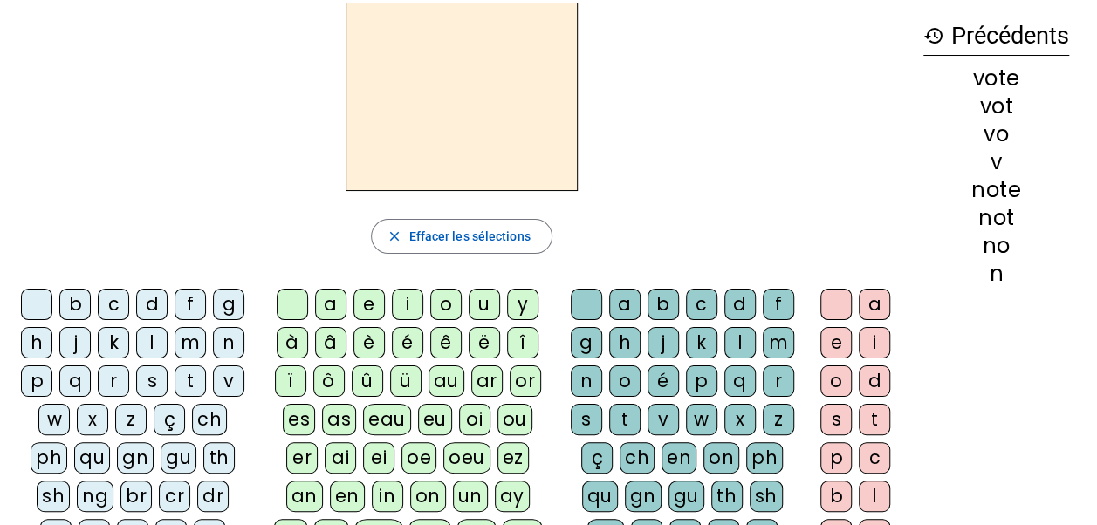
click at [221, 380] on div "v" at bounding box center [228, 381] width 31 height 31
click at [404, 304] on div "i" at bounding box center [407, 304] width 31 height 31
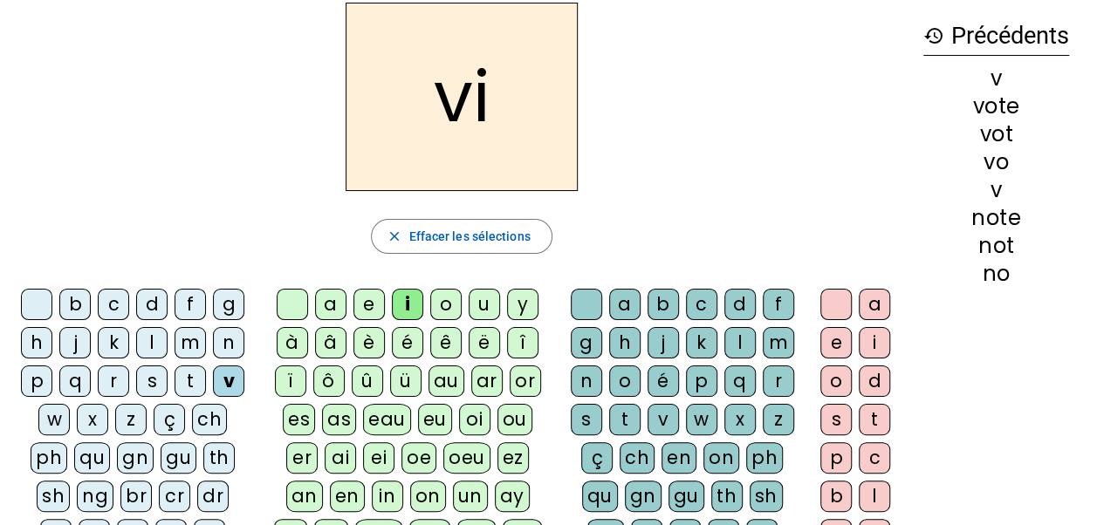
click at [625, 412] on div "t" at bounding box center [624, 419] width 31 height 31
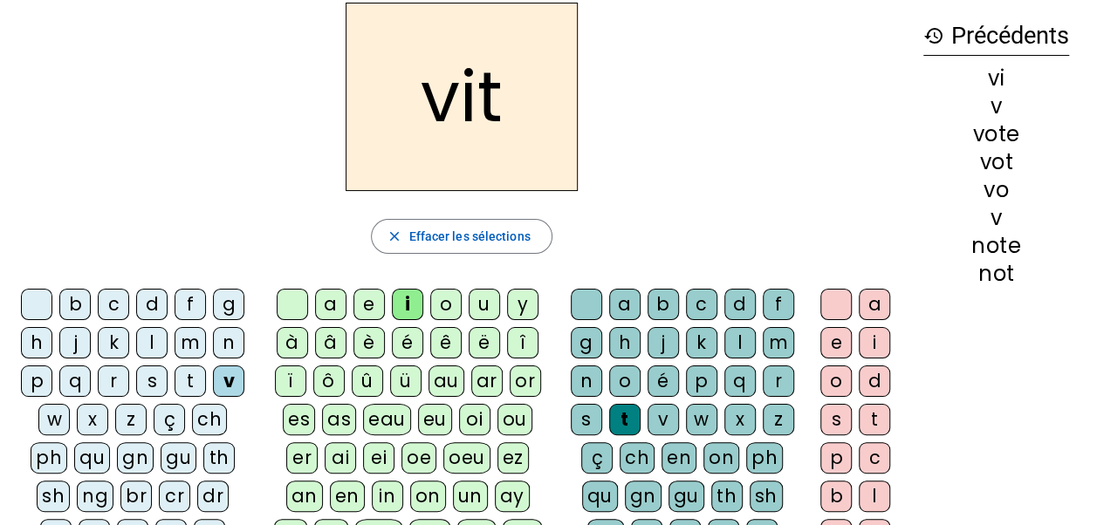
click at [842, 343] on div "e" at bounding box center [835, 342] width 31 height 31
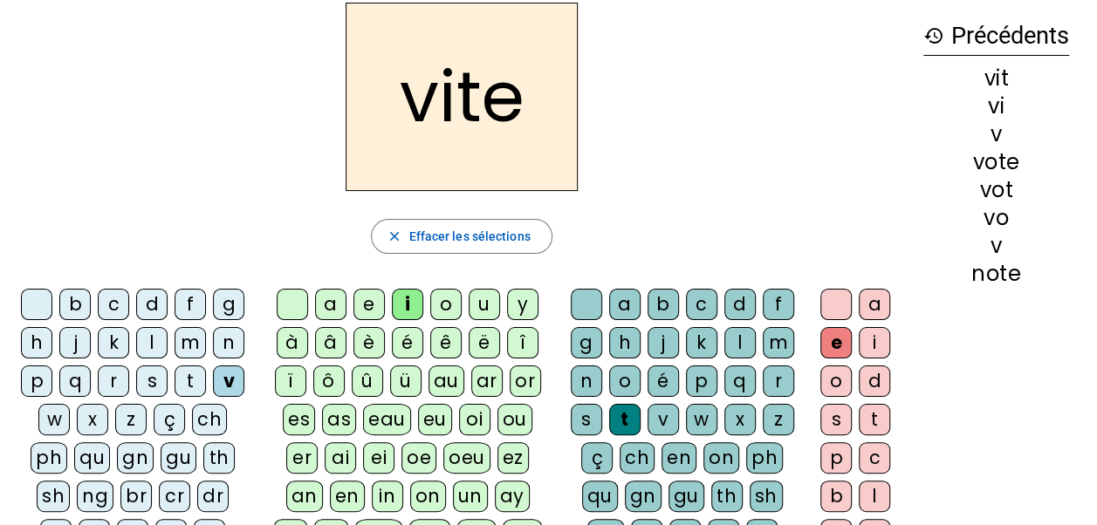
click at [737, 299] on div "d" at bounding box center [739, 304] width 31 height 31
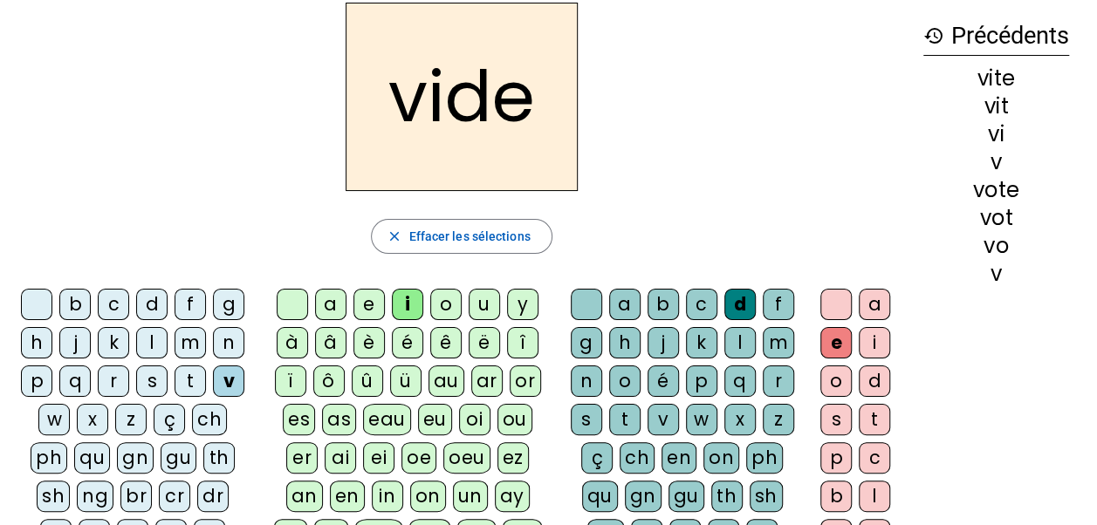
click at [116, 382] on div "r" at bounding box center [113, 381] width 31 height 31
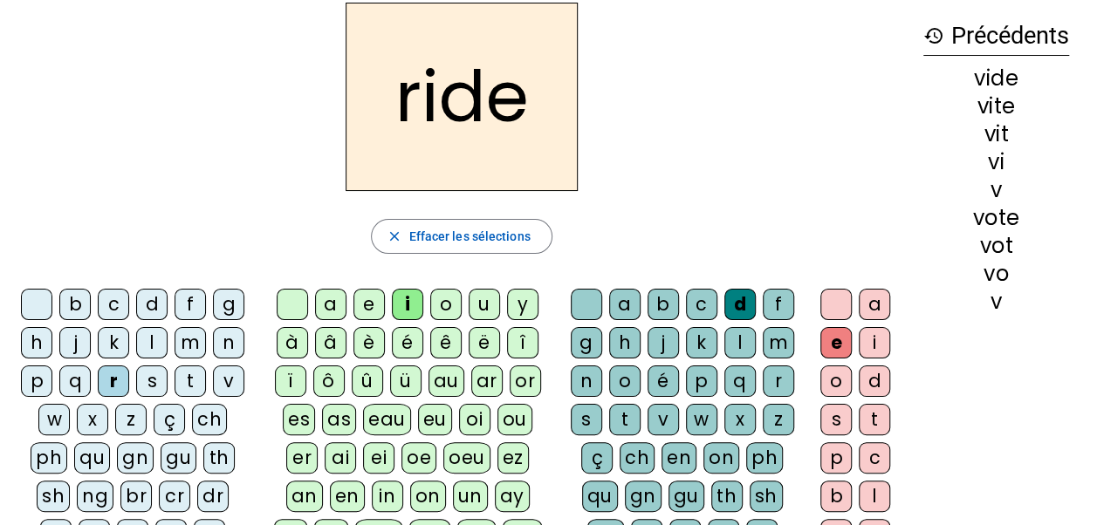
click at [487, 304] on div "u" at bounding box center [484, 304] width 31 height 31
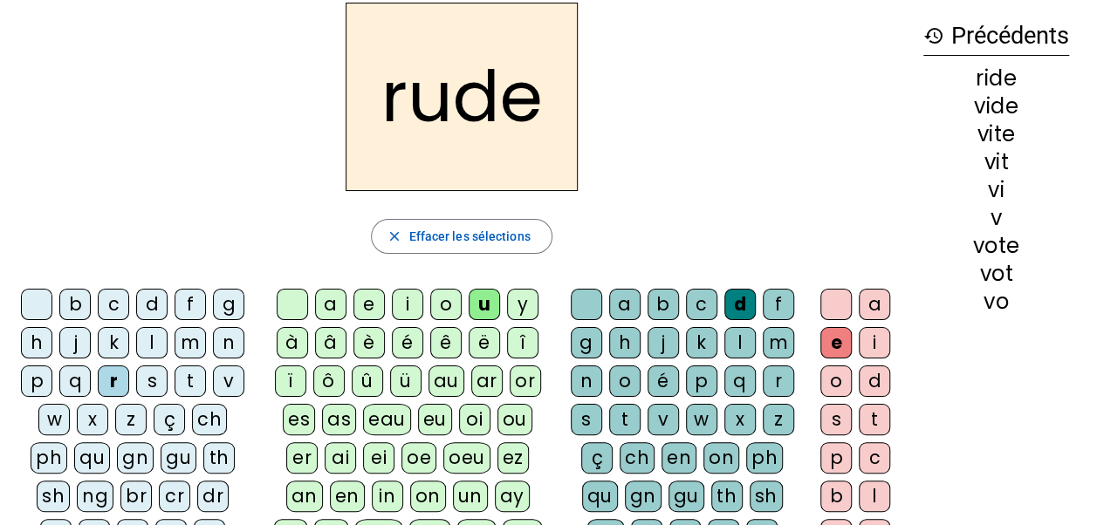
click at [72, 300] on div "b" at bounding box center [74, 304] width 31 height 31
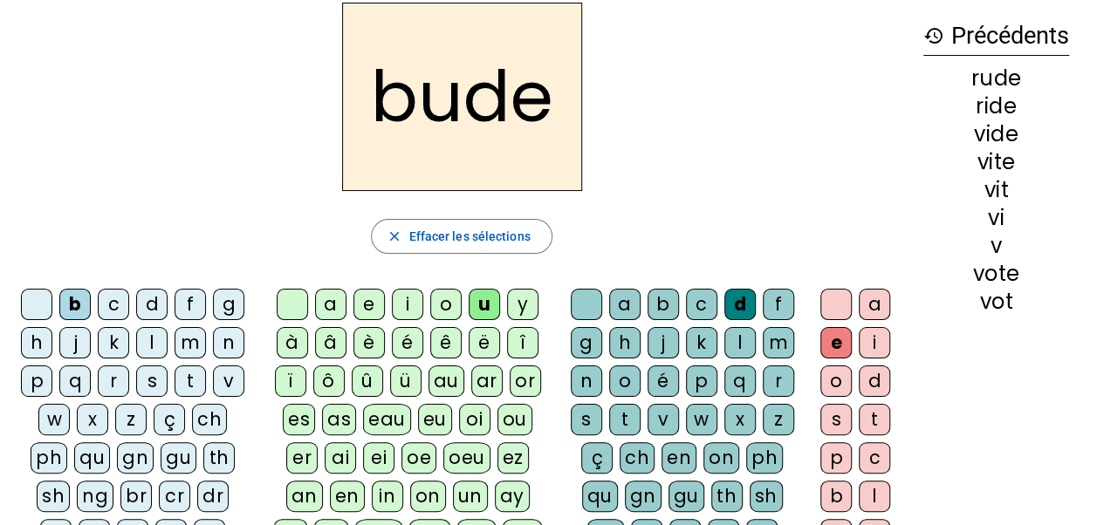
click at [328, 299] on div "a" at bounding box center [330, 304] width 31 height 31
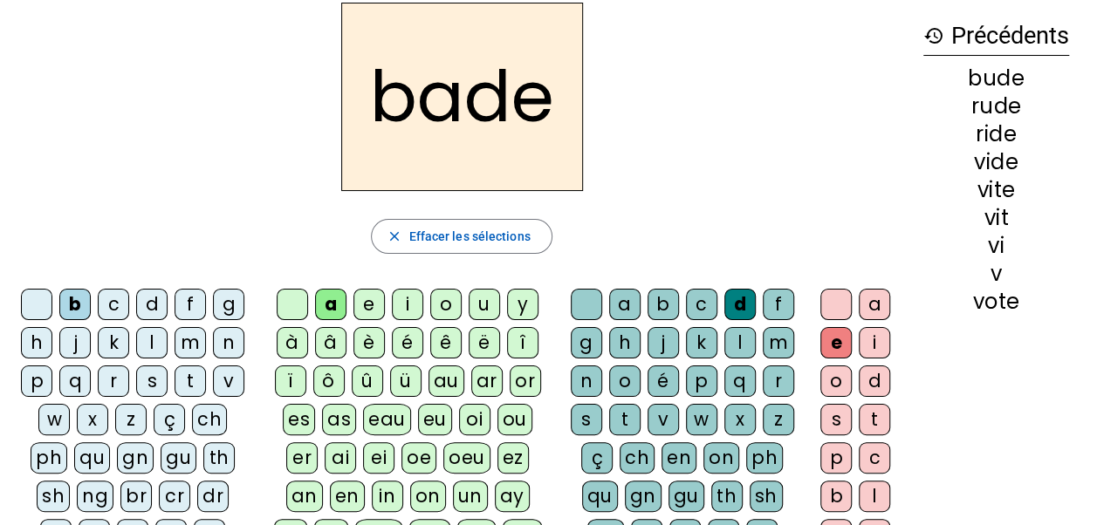
click at [576, 410] on div "s" at bounding box center [586, 419] width 31 height 31
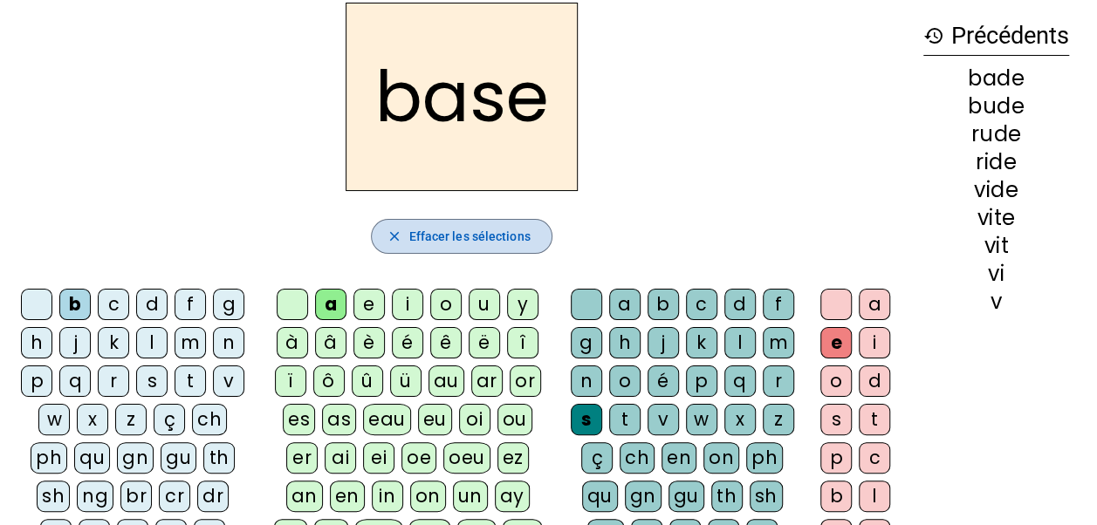
click at [502, 232] on span "Effacer les sélections" at bounding box center [468, 236] width 121 height 21
